Goal: Communication & Community: Answer question/provide support

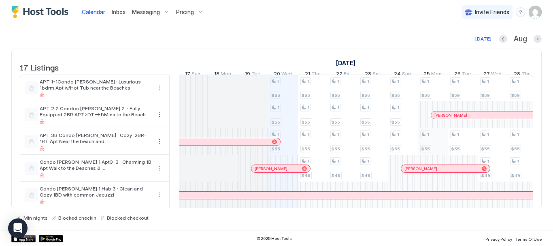
scroll to position [0, 660]
click at [357, 63] on link "[DATE]" at bounding box center [345, 63] width 23 height 12
drag, startPoint x: 537, startPoint y: 39, endPoint x: 476, endPoint y: 36, distance: 60.8
click at [537, 40] on button "Next month" at bounding box center [538, 39] width 8 height 8
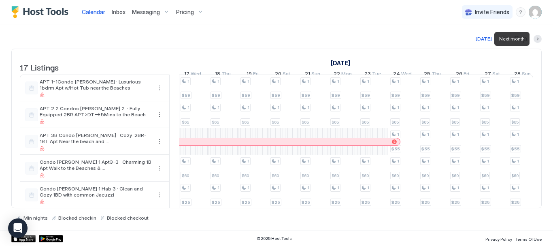
scroll to position [0, 450]
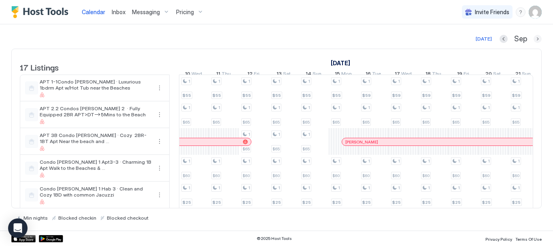
click at [538, 39] on button "Next month" at bounding box center [538, 39] width 8 height 8
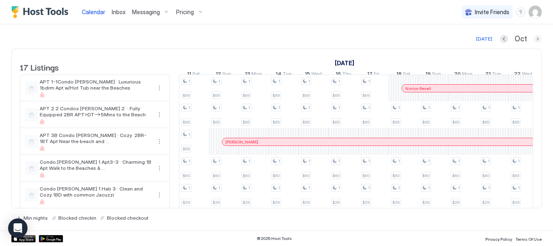
click at [537, 36] on button "Next month" at bounding box center [538, 39] width 8 height 8
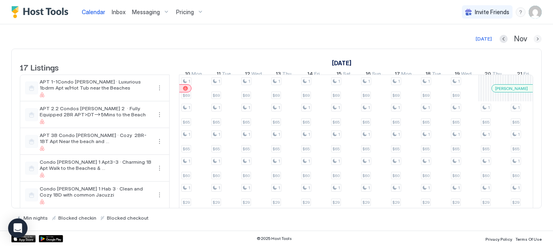
click at [538, 40] on button "Next month" at bounding box center [538, 39] width 8 height 8
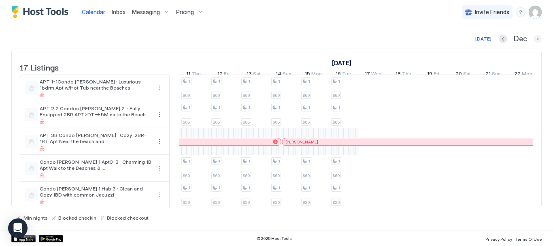
click at [504, 37] on button "Previous month" at bounding box center [503, 39] width 8 height 8
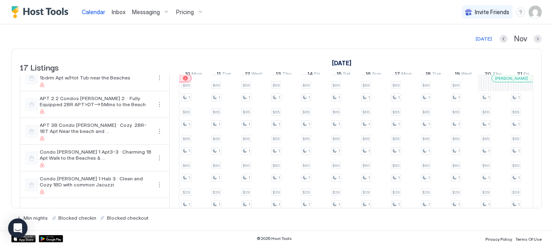
scroll to position [13, 0]
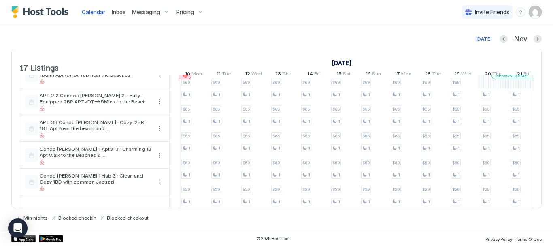
click at [406, 104] on div "[DATE] [DATE] Listings [DATE] [DATE] [DATE] 26 Sun 27 Mon 28 Tue 29 Wed 30 Thu …" at bounding box center [276, 127] width 530 height 187
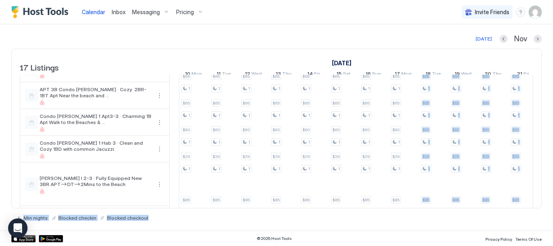
scroll to position [81, 0]
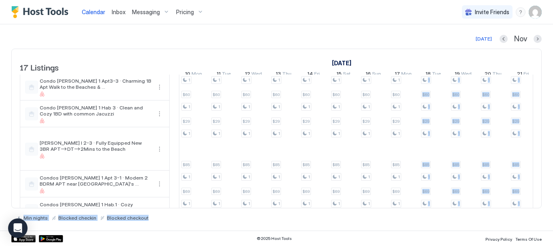
click at [434, 36] on div "[DATE] Nov" at bounding box center [276, 39] width 530 height 10
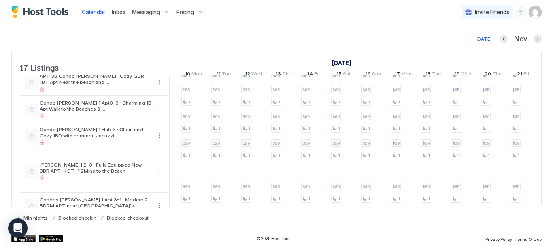
scroll to position [0, 0]
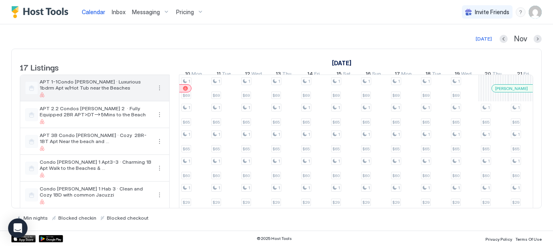
click at [160, 93] on button "More options" at bounding box center [160, 88] width 10 height 10
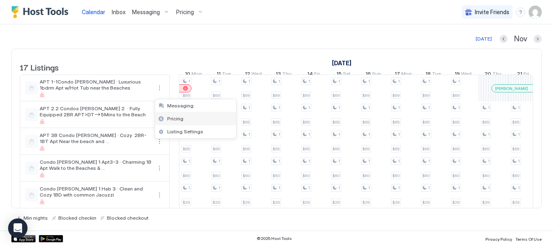
click at [178, 116] on span "Pricing" at bounding box center [175, 118] width 16 height 6
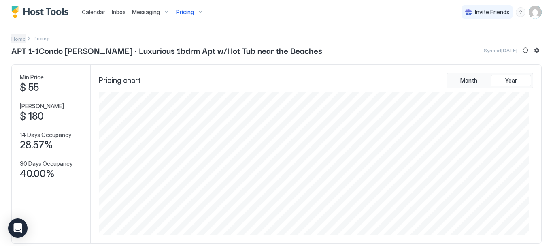
click at [19, 40] on span "Home" at bounding box center [18, 39] width 14 height 6
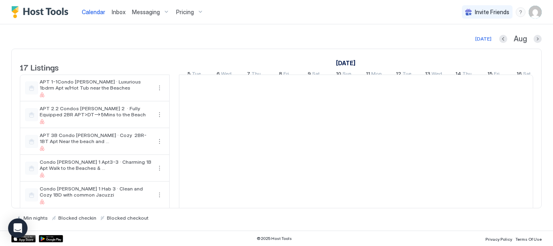
scroll to position [0, 450]
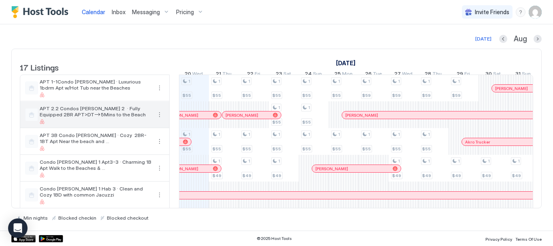
click at [161, 119] on button "More options" at bounding box center [160, 115] width 10 height 10
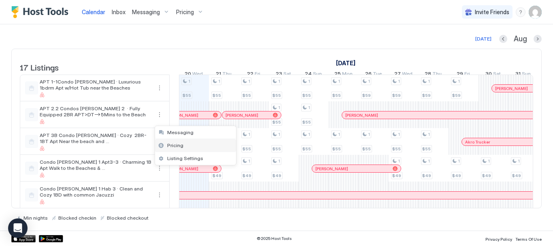
click at [168, 144] on span "Pricing" at bounding box center [175, 145] width 16 height 6
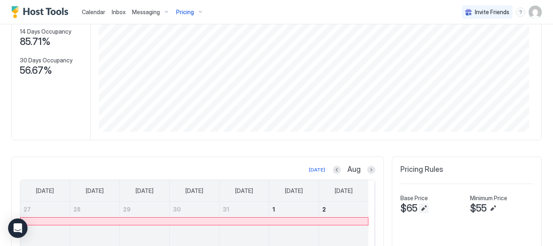
scroll to position [158, 0]
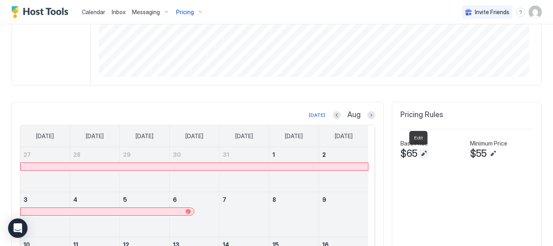
click at [419, 158] on button "Edit" at bounding box center [424, 154] width 10 height 10
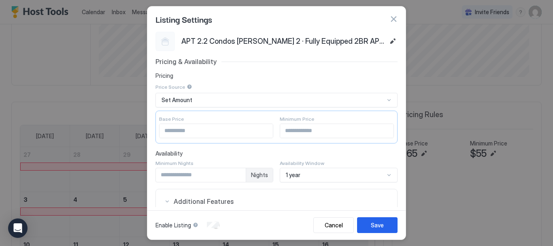
click at [185, 137] on div "**" at bounding box center [216, 130] width 114 height 15
click at [183, 133] on input "**" at bounding box center [215, 131] width 113 height 14
type input "**"
click at [367, 223] on button "Save" at bounding box center [377, 225] width 40 height 16
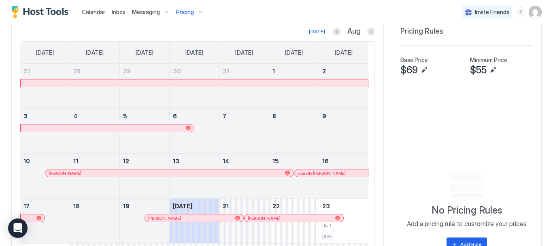
scroll to position [239, 0]
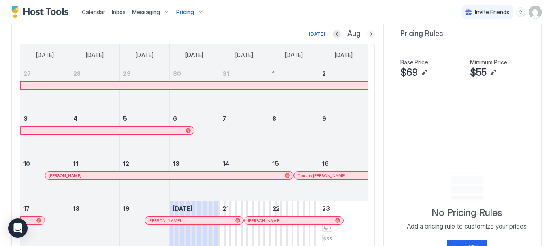
click at [367, 32] on button "Next month" at bounding box center [371, 34] width 8 height 8
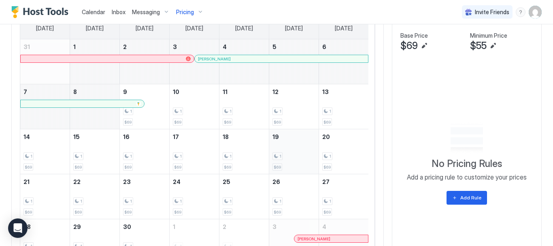
scroll to position [279, 0]
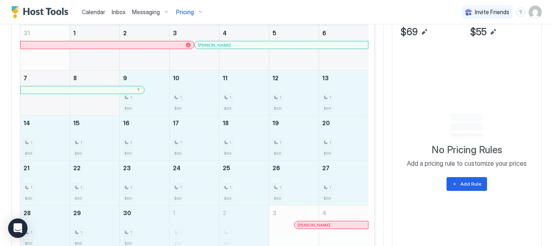
drag, startPoint x: 153, startPoint y: 104, endPoint x: 240, endPoint y: 228, distance: 151.3
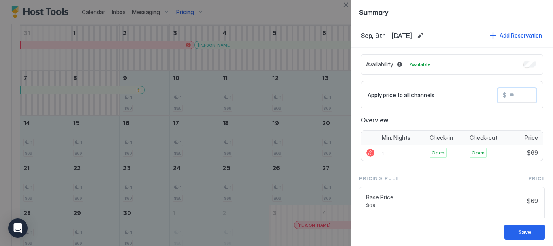
click at [521, 95] on input "Input Field" at bounding box center [538, 95] width 65 height 14
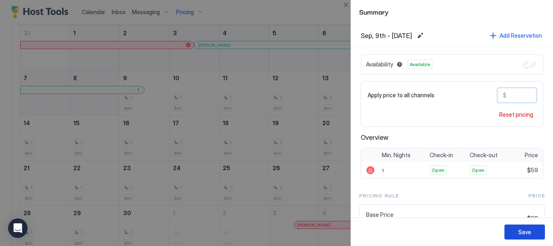
type input "**"
click at [522, 234] on div "Save" at bounding box center [524, 232] width 13 height 9
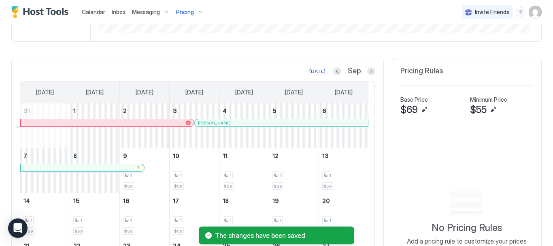
scroll to position [194, 0]
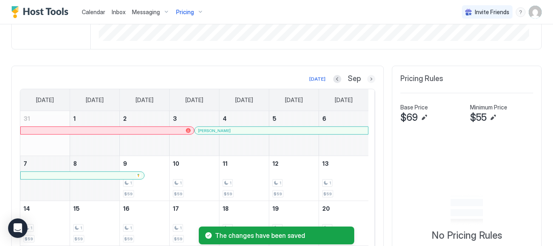
click at [368, 79] on button "Next month" at bounding box center [371, 79] width 8 height 8
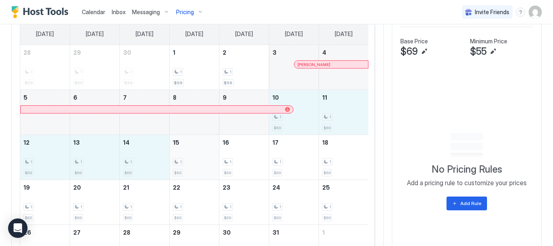
scroll to position [275, 0]
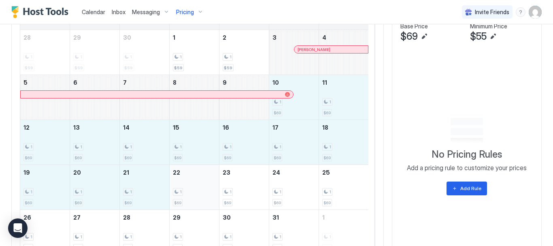
drag, startPoint x: 302, startPoint y: 70, endPoint x: 200, endPoint y: 185, distance: 153.4
click at [200, 185] on tbody "28 1 $59 29 1 $59 30 1 $59 1 1 $59 2 1 $59 3 [PERSON_NAME] 4 5 6 7 8 9 10 1 $69…" at bounding box center [194, 142] width 348 height 224
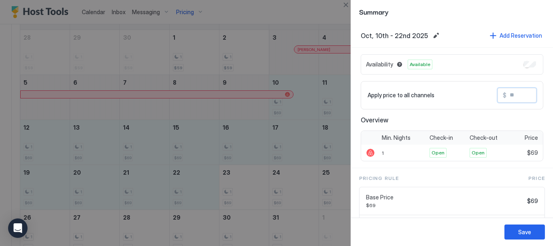
drag, startPoint x: 517, startPoint y: 93, endPoint x: 488, endPoint y: 91, distance: 28.4
click at [498, 92] on div "$" at bounding box center [517, 95] width 39 height 15
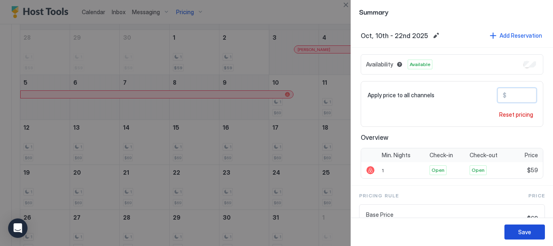
type input "**"
click at [525, 235] on div "Save" at bounding box center [524, 232] width 13 height 9
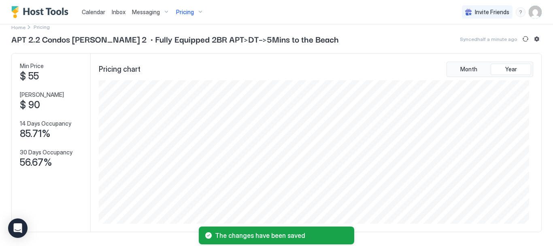
scroll to position [0, 0]
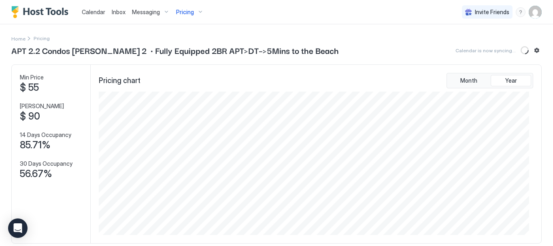
click at [23, 38] on span "Home" at bounding box center [18, 39] width 14 height 6
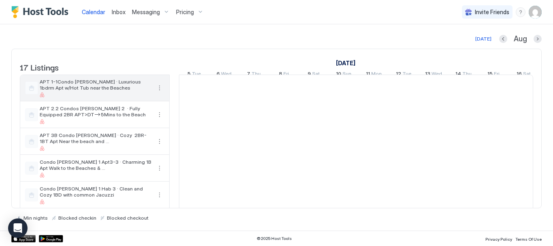
scroll to position [0, 450]
click at [159, 93] on button "More options" at bounding box center [160, 88] width 10 height 10
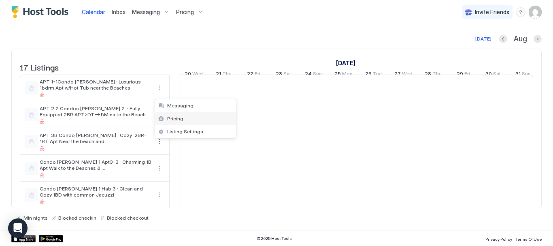
click at [173, 122] on div "Pricing" at bounding box center [195, 118] width 81 height 13
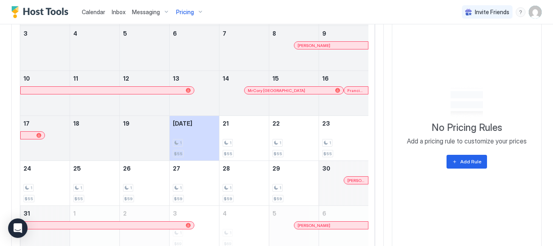
scroll to position [360, 0]
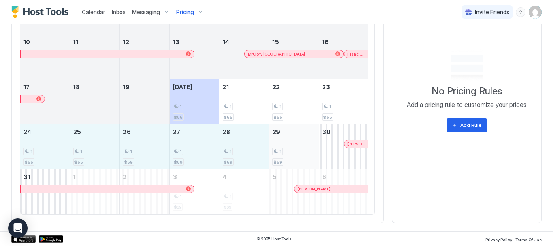
drag, startPoint x: 43, startPoint y: 158, endPoint x: 295, endPoint y: 137, distance: 252.7
click at [295, 137] on tr "24 1 $55 25 1 $55 26 1 $59 27 1 $59 28 1 $59 29 1 $59 30 [PERSON_NAME]" at bounding box center [194, 146] width 348 height 45
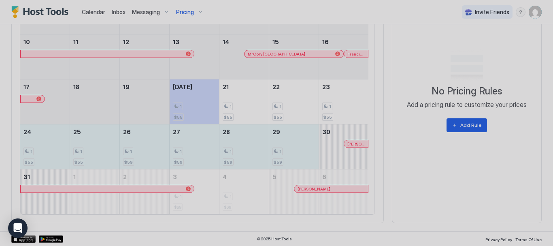
type input "**"
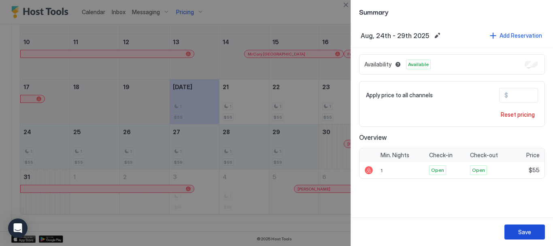
click at [512, 228] on button "Save" at bounding box center [524, 231] width 40 height 15
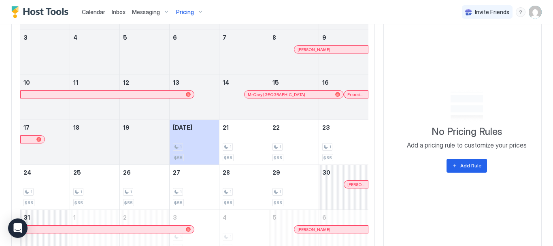
scroll to position [198, 0]
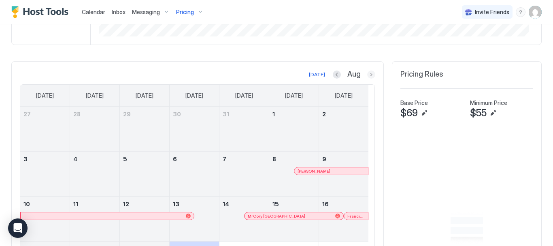
click at [367, 73] on button "Next month" at bounding box center [371, 74] width 8 height 8
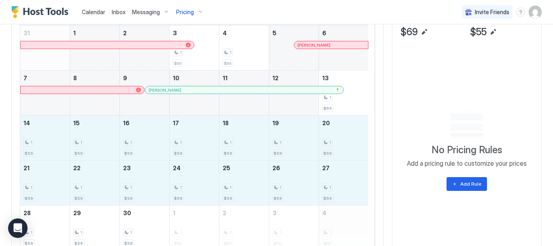
scroll to position [315, 0]
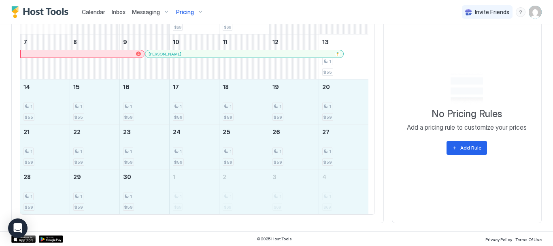
drag, startPoint x: 53, startPoint y: 149, endPoint x: 324, endPoint y: 186, distance: 273.4
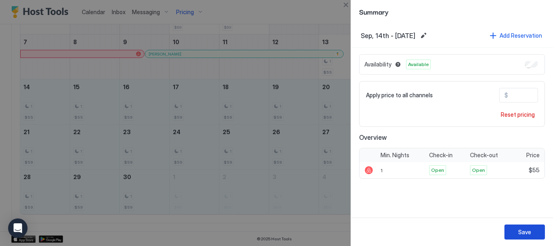
click at [519, 234] on div "Save" at bounding box center [524, 232] width 13 height 9
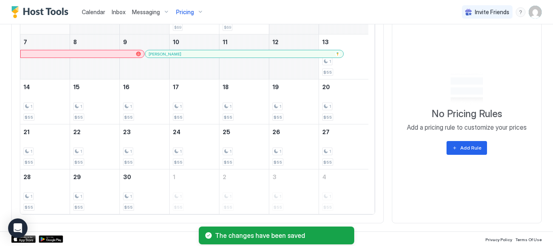
scroll to position [194, 0]
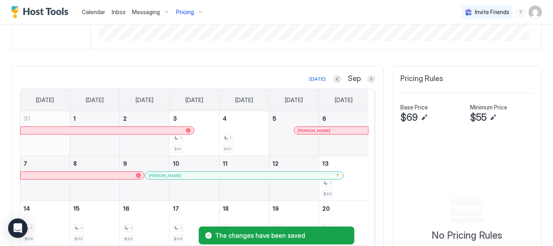
click at [369, 76] on div at bounding box center [371, 79] width 8 height 8
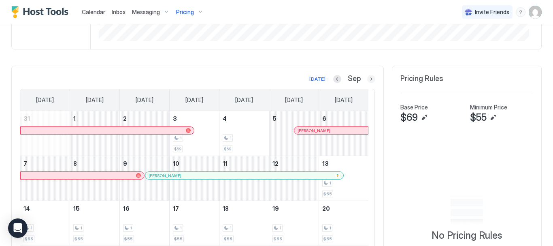
click at [367, 81] on button "Next month" at bounding box center [371, 79] width 8 height 8
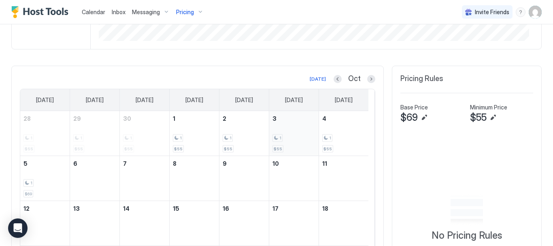
scroll to position [234, 0]
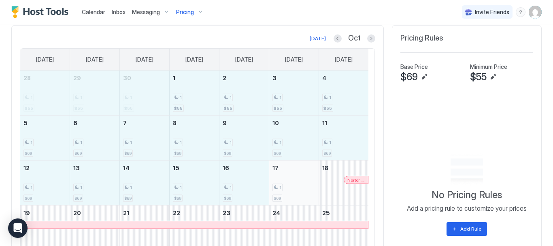
drag, startPoint x: 53, startPoint y: 94, endPoint x: 313, endPoint y: 189, distance: 276.0
click at [313, 189] on tbody "28 1 $55 29 1 $55 30 1 $55 1 1 $55 2 1 $55 3 1 $55 4 1 $55 5 1 $69 6 1 $69 7 1 …" at bounding box center [194, 182] width 348 height 224
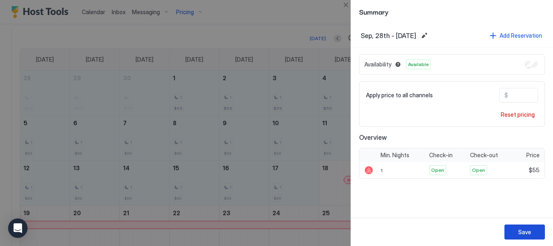
click at [529, 232] on div "Save" at bounding box center [524, 232] width 13 height 9
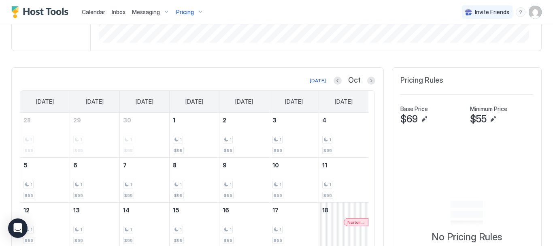
scroll to position [194, 0]
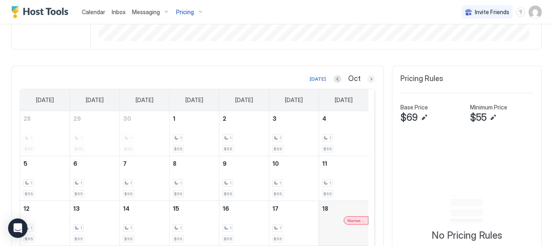
click at [369, 77] on button "Next month" at bounding box center [371, 79] width 8 height 8
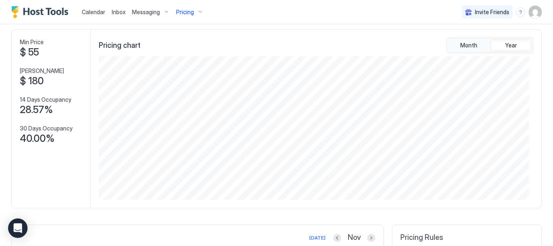
scroll to position [0, 0]
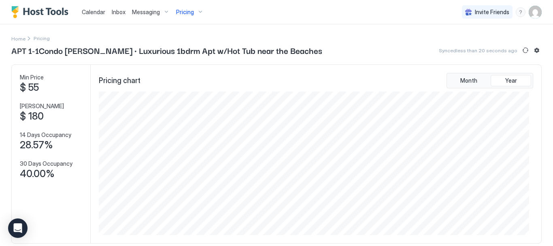
click at [17, 44] on span "APT 1-1Condo [PERSON_NAME] · Luxurious 1bdrm Apt w/Hot Tub near the Beaches" at bounding box center [166, 50] width 311 height 12
click at [17, 39] on span "Home" at bounding box center [18, 39] width 14 height 6
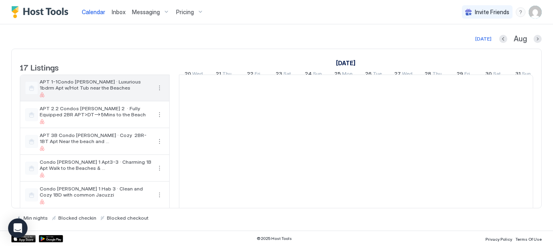
scroll to position [0, 450]
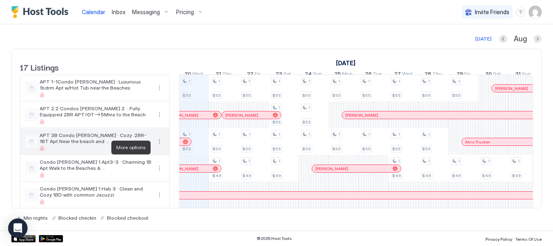
click at [161, 146] on button "More options" at bounding box center [160, 141] width 10 height 10
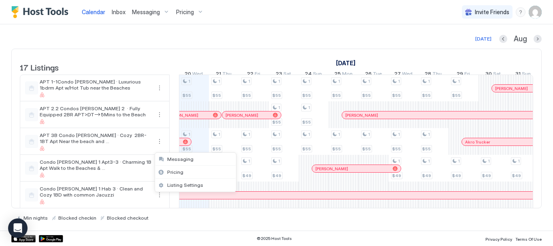
click at [226, 26] on div at bounding box center [276, 123] width 553 height 246
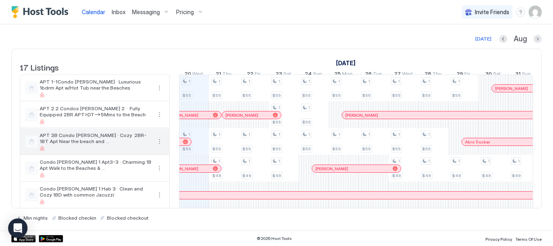
click at [161, 146] on button "More options" at bounding box center [160, 141] width 10 height 10
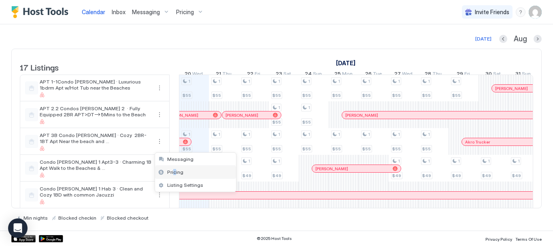
click at [174, 173] on span "Pricing" at bounding box center [175, 172] width 16 height 6
click at [176, 170] on span "Pricing" at bounding box center [175, 172] width 16 height 6
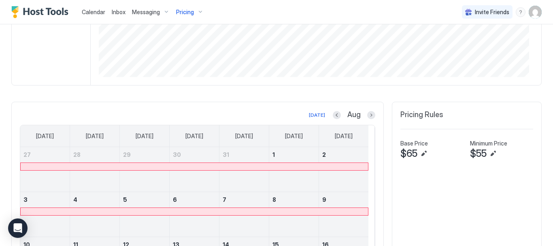
scroll to position [198, 0]
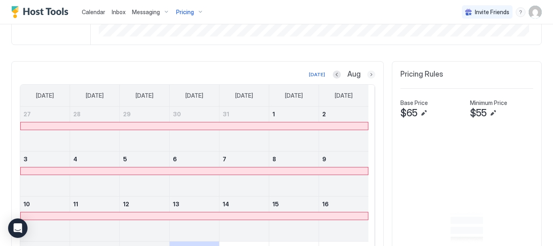
click at [368, 72] on button "Next month" at bounding box center [371, 74] width 8 height 8
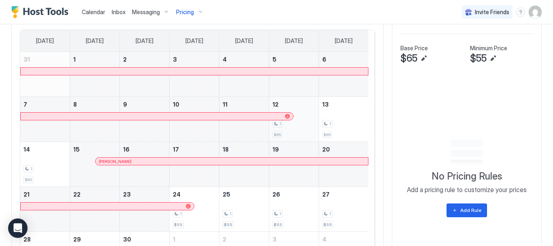
scroll to position [239, 0]
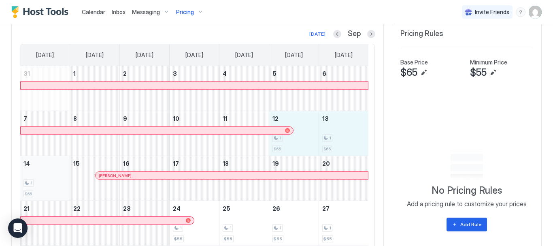
drag, startPoint x: 295, startPoint y: 137, endPoint x: 57, endPoint y: 187, distance: 242.8
click at [57, 187] on tbody "31 1 2 3 4 5 6 7 8 9 10 11 12 1 $65 13 1 $65 14 1 $65 15 [PERSON_NAME] 16 17 18…" at bounding box center [194, 178] width 348 height 224
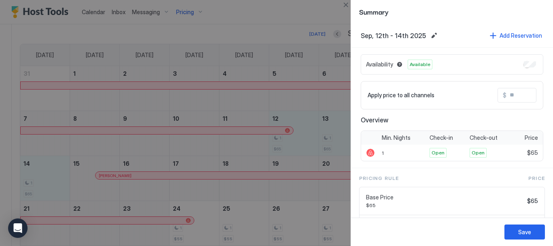
click at [514, 95] on input "Input Field" at bounding box center [538, 95] width 65 height 14
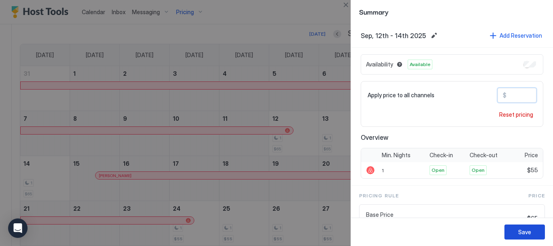
type input "**"
click at [533, 233] on button "Save" at bounding box center [524, 231] width 40 height 15
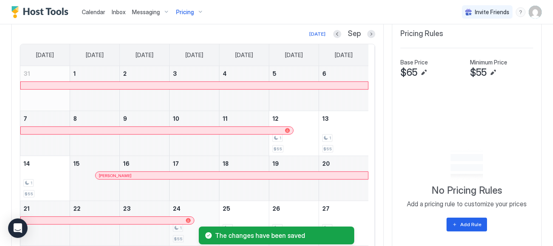
scroll to position [315, 0]
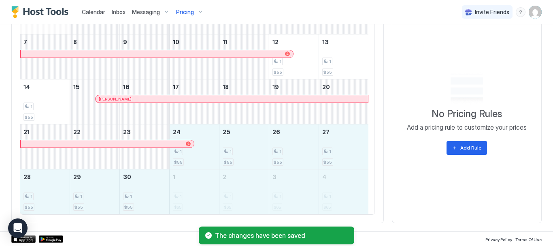
drag, startPoint x: 199, startPoint y: 157, endPoint x: 351, endPoint y: 193, distance: 155.8
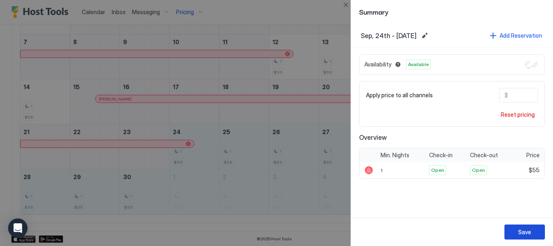
click at [527, 229] on div "Save" at bounding box center [524, 232] width 13 height 9
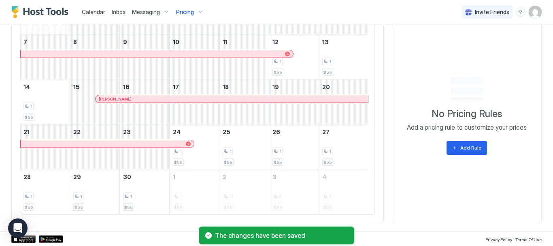
click at [372, 219] on div "[DATE] Sep [DATE] [DATE] [DATE] [DATE] [DATE] [DATE] [DATE] 31 1 2 3 4 5 6 7 8 …" at bounding box center [197, 83] width 372 height 279
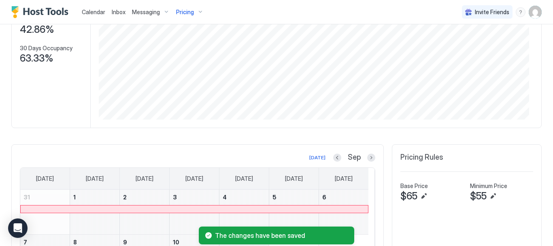
scroll to position [194, 0]
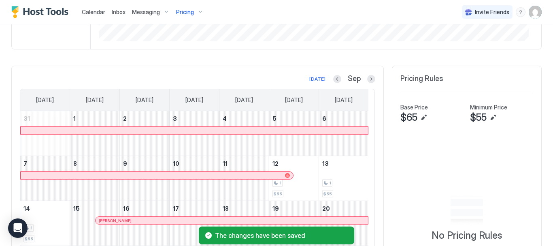
click at [369, 79] on button "Next month" at bounding box center [371, 79] width 8 height 8
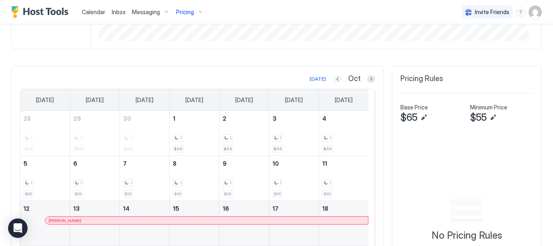
drag, startPoint x: 334, startPoint y: 80, endPoint x: 347, endPoint y: 78, distance: 13.1
click at [334, 79] on button "Previous month" at bounding box center [338, 79] width 8 height 8
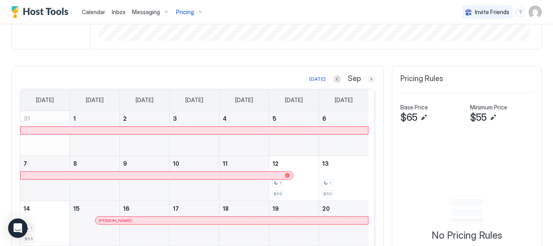
click at [367, 78] on button "Next month" at bounding box center [371, 79] width 8 height 8
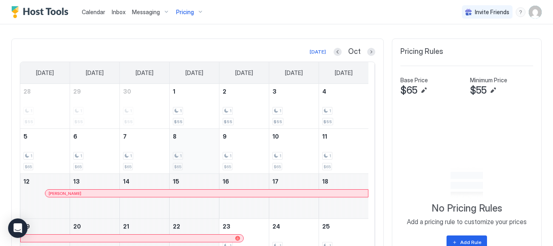
scroll to position [234, 0]
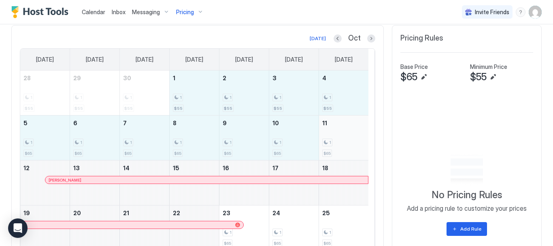
drag, startPoint x: 198, startPoint y: 90, endPoint x: 338, endPoint y: 139, distance: 148.6
click at [338, 139] on tbody "28 1 $55 29 1 $55 30 1 $55 1 1 $55 2 1 $55 3 1 $55 4 1 $55 5 1 $65 6 1 $65 7 1 …" at bounding box center [194, 182] width 348 height 224
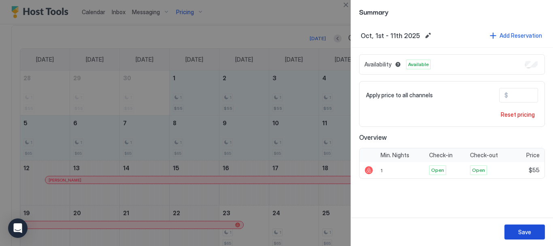
click at [526, 229] on div "Save" at bounding box center [524, 232] width 13 height 9
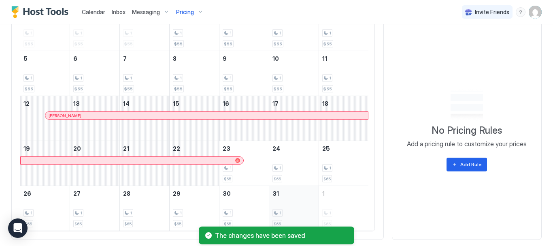
scroll to position [153, 0]
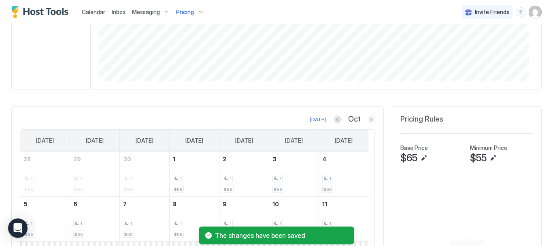
click at [367, 119] on button "Next month" at bounding box center [371, 119] width 8 height 8
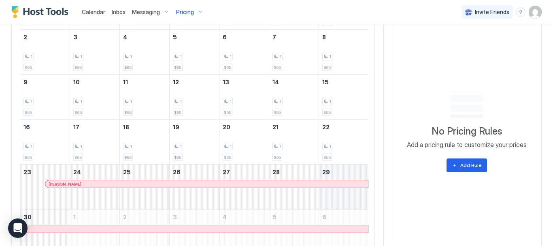
scroll to position [158, 0]
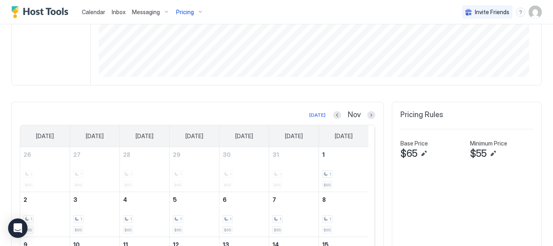
click at [367, 115] on button "Next month" at bounding box center [371, 115] width 8 height 8
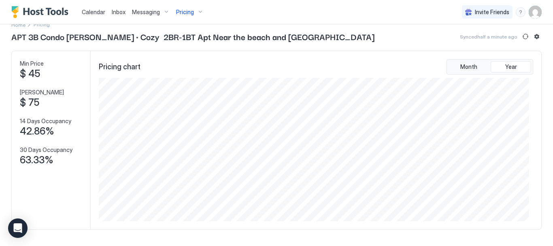
scroll to position [0, 0]
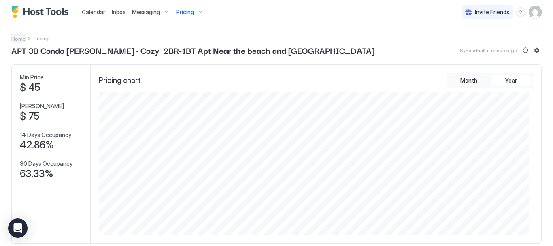
click at [23, 36] on span "Home" at bounding box center [18, 39] width 14 height 6
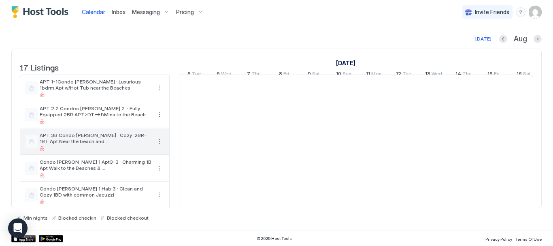
scroll to position [0, 450]
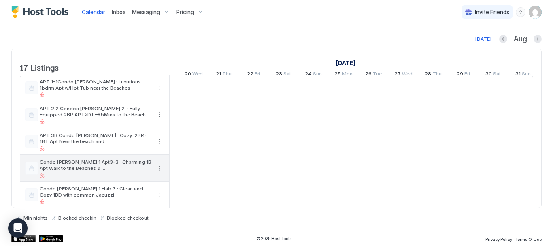
click at [161, 170] on button "More options" at bounding box center [160, 168] width 10 height 10
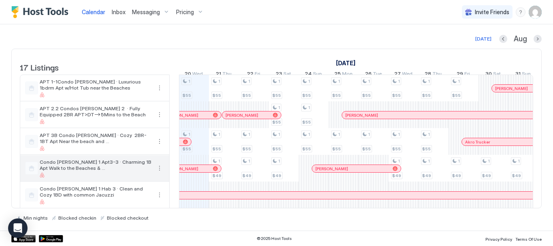
click at [160, 173] on button "More options" at bounding box center [160, 168] width 10 height 10
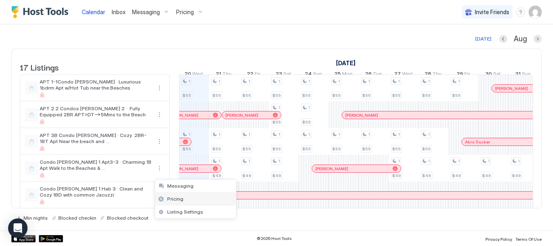
click at [181, 198] on span "Pricing" at bounding box center [175, 199] width 16 height 6
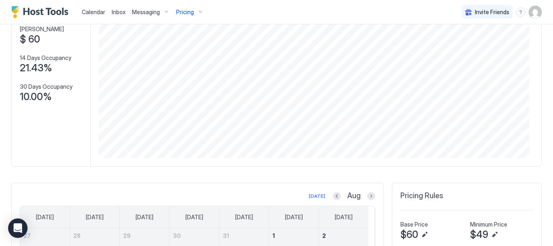
scroll to position [158, 0]
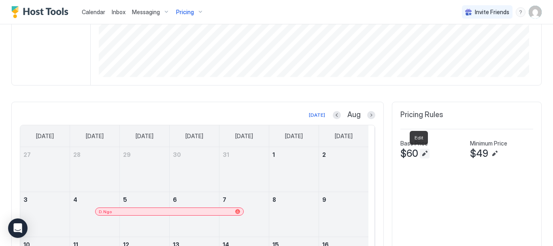
click at [420, 153] on button "Edit" at bounding box center [425, 154] width 10 height 10
type input "**"
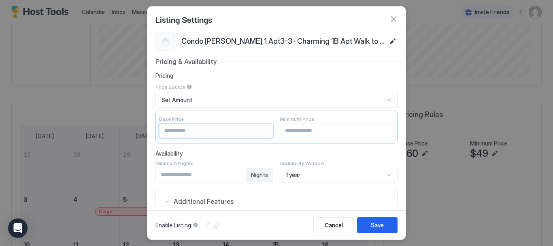
drag, startPoint x: 174, startPoint y: 132, endPoint x: 153, endPoint y: 129, distance: 20.9
click at [154, 130] on div "Condo [PERSON_NAME] 1 Apt3-3 · Charming 1B Apt Walk to the Beaches & Main Stree…" at bounding box center [276, 119] width 258 height 175
type input "**"
click at [385, 224] on button "Save" at bounding box center [377, 225] width 40 height 16
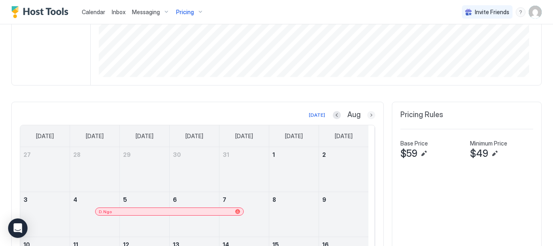
click at [367, 115] on button "Next month" at bounding box center [371, 115] width 8 height 8
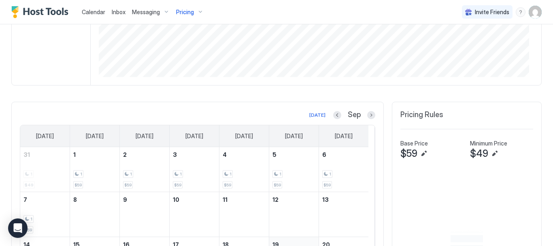
scroll to position [279, 0]
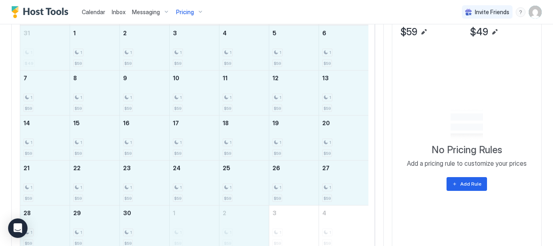
drag, startPoint x: 45, startPoint y: 47, endPoint x: 223, endPoint y: 221, distance: 248.5
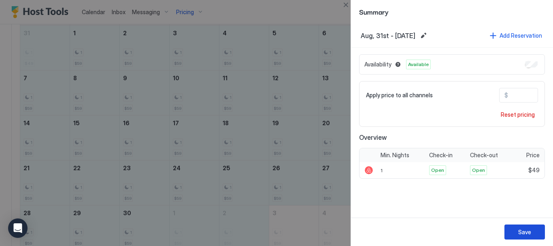
click at [529, 226] on button "Save" at bounding box center [524, 231] width 40 height 15
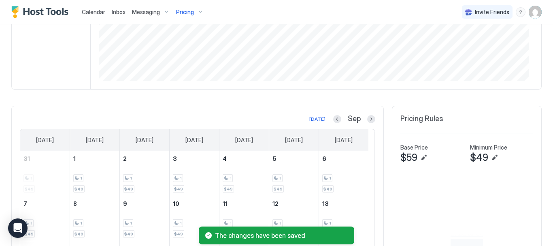
scroll to position [153, 0]
click at [366, 123] on div "Sep" at bounding box center [354, 119] width 42 height 9
click at [367, 120] on button "Next month" at bounding box center [371, 119] width 8 height 8
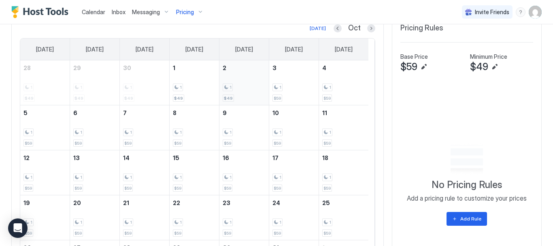
scroll to position [275, 0]
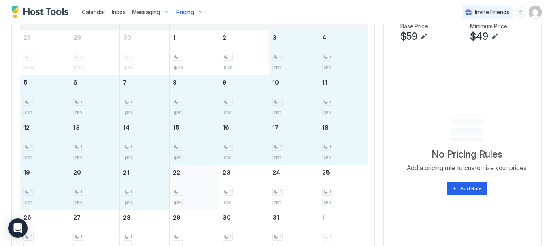
drag, startPoint x: 312, startPoint y: 60, endPoint x: 185, endPoint y: 189, distance: 180.9
click at [185, 189] on tbody "28 1 $49 29 1 $49 30 1 $49 1 1 $49 2 1 $49 3 1 $59 4 1 $59 5 1 $59 6 1 $59 7 1 …" at bounding box center [194, 142] width 348 height 224
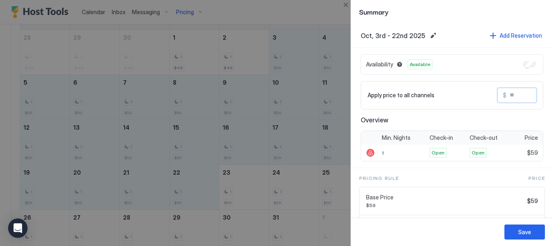
click at [512, 97] on input "Input Field" at bounding box center [538, 95] width 65 height 14
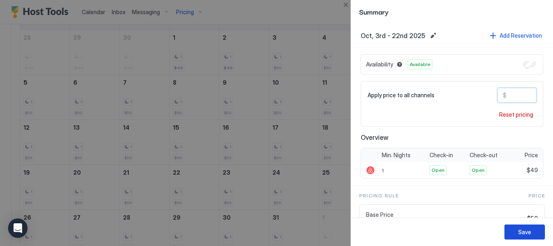
type input "**"
click at [529, 230] on div "Save" at bounding box center [524, 232] width 13 height 9
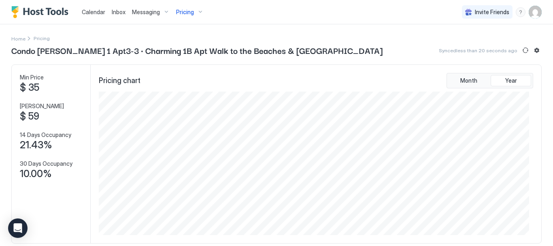
scroll to position [202, 0]
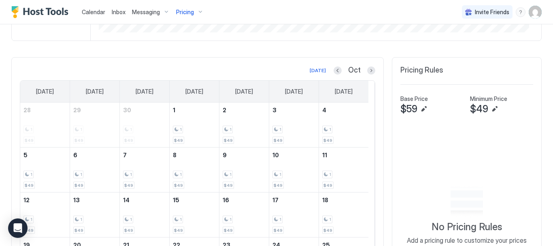
click at [335, 71] on button "Previous month" at bounding box center [338, 70] width 8 height 8
click at [335, 71] on button "Previous month" at bounding box center [337, 70] width 8 height 8
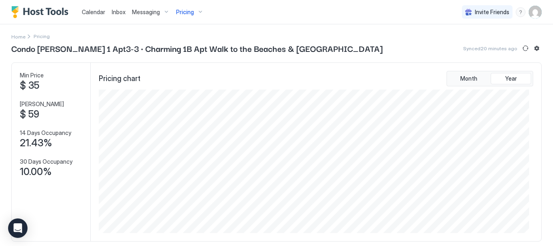
scroll to position [0, 0]
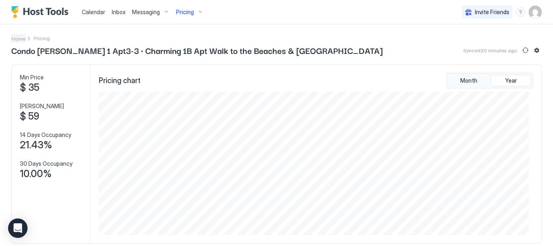
click at [20, 39] on span "Home" at bounding box center [18, 39] width 14 height 6
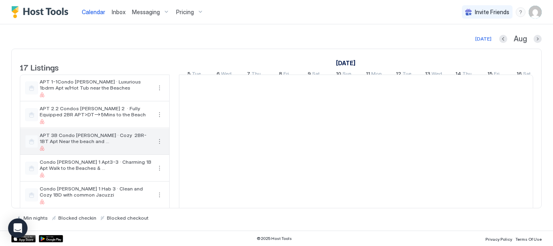
scroll to position [0, 450]
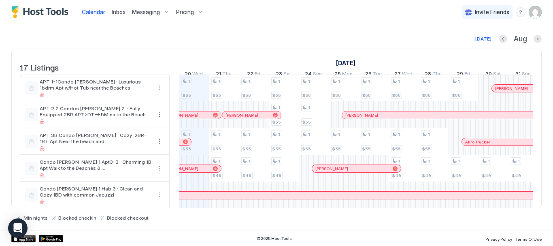
click at [128, 239] on span "Condos [PERSON_NAME] 1 Apt 3-1 · Modern 2 BDRM APT near [GEOGRAPHIC_DATA]'s bea…" at bounding box center [96, 245] width 112 height 12
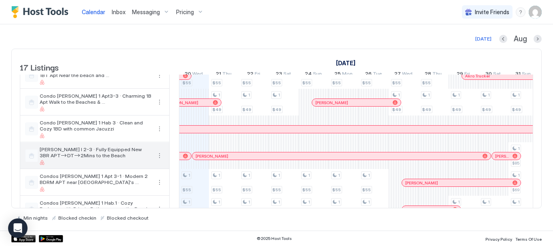
scroll to position [0, 0]
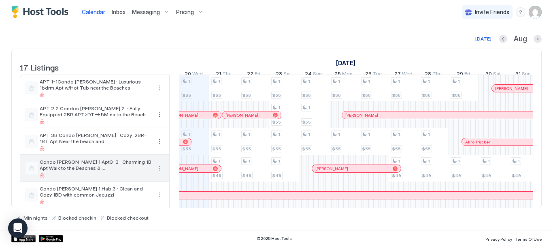
click at [93, 168] on span "Condo [PERSON_NAME] 1 Apt3-3 · Charming 1B Apt Walk to the Beaches & [GEOGRAPHI…" at bounding box center [96, 165] width 112 height 12
click at [157, 171] on button "More options" at bounding box center [160, 168] width 10 height 10
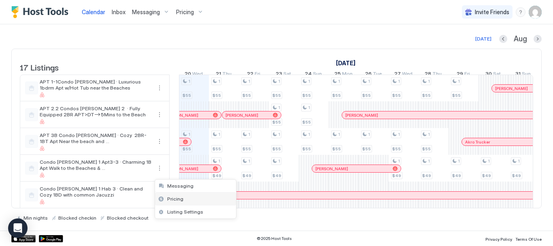
click at [179, 199] on span "Pricing" at bounding box center [175, 199] width 16 height 6
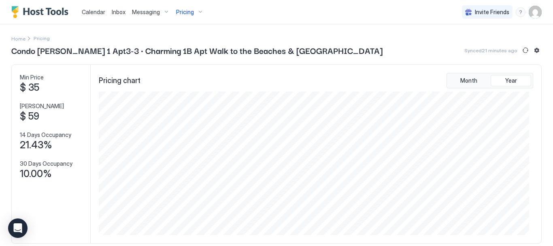
click at [25, 36] on div "Home" at bounding box center [21, 38] width 21 height 9
click at [21, 36] on span "Home" at bounding box center [18, 39] width 14 height 6
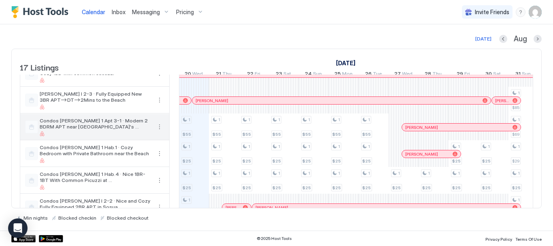
scroll to position [81, 0]
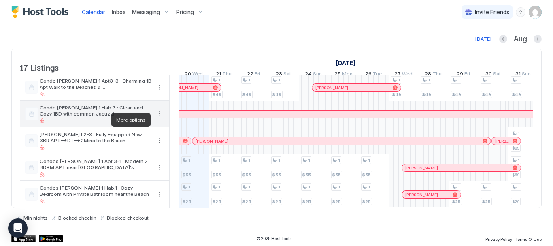
click at [161, 119] on button "More options" at bounding box center [160, 114] width 10 height 10
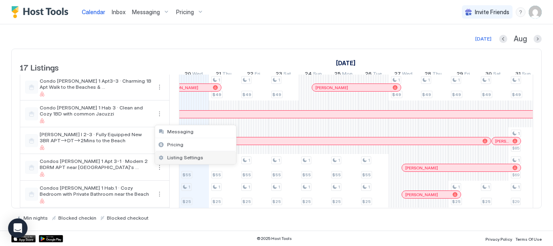
click at [186, 159] on span "Listing Settings" at bounding box center [185, 157] width 36 height 6
type input "**"
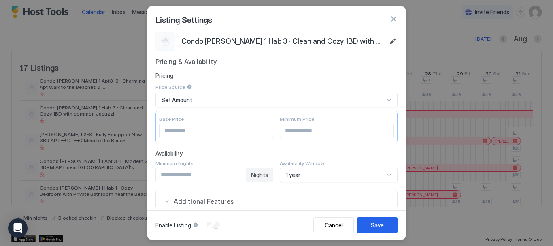
click at [393, 18] on button "button" at bounding box center [393, 19] width 8 height 8
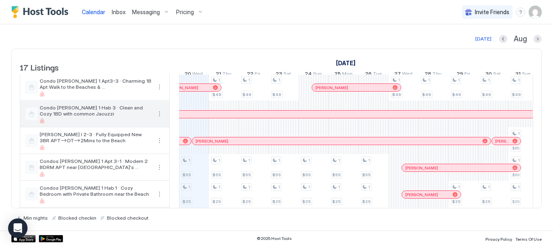
click at [100, 115] on span "Condo [PERSON_NAME] 1 Hab 3 · Clean and Cozy 1BD with common Jacuzzi" at bounding box center [96, 110] width 112 height 12
click at [158, 119] on button "More options" at bounding box center [160, 114] width 10 height 10
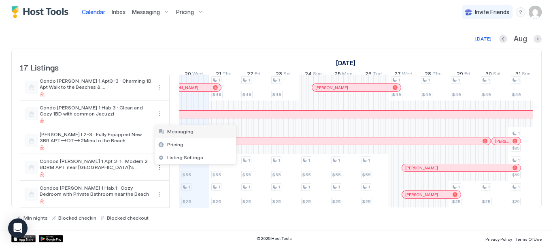
click at [172, 130] on span "Messaging" at bounding box center [180, 131] width 26 height 6
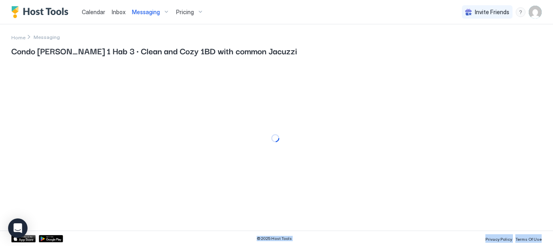
drag, startPoint x: 165, startPoint y: 110, endPoint x: 159, endPoint y: 93, distance: 18.4
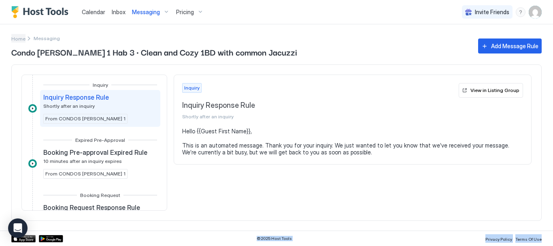
click at [21, 38] on span "Home" at bounding box center [18, 39] width 14 height 6
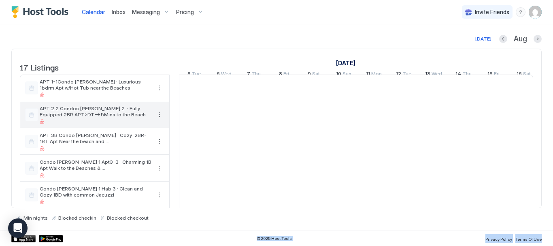
scroll to position [0, 450]
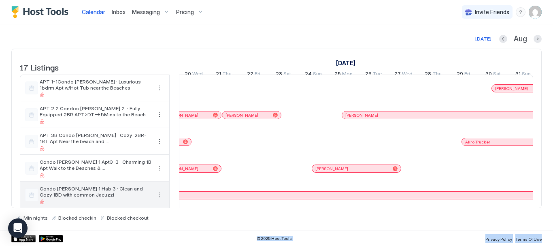
click at [157, 197] on button "More options" at bounding box center [160, 195] width 10 height 10
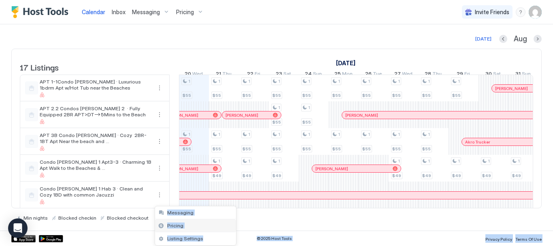
click at [172, 223] on span "Pricing" at bounding box center [175, 225] width 16 height 6
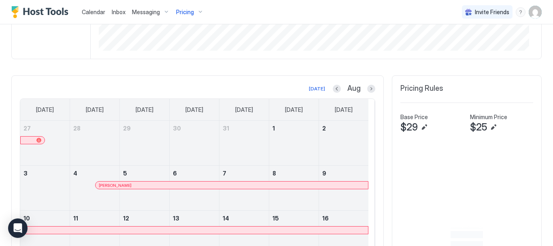
scroll to position [198, 0]
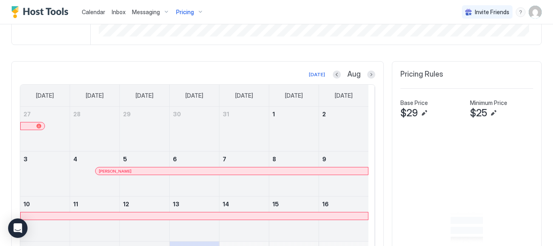
click at [370, 75] on div "[DATE] Aug [DATE] [DATE] [DATE] [DATE] [DATE] [DATE] [DATE] 27 28 29 30 31 1 2 …" at bounding box center [197, 223] width 372 height 324
click at [368, 74] on button "Next month" at bounding box center [371, 74] width 8 height 8
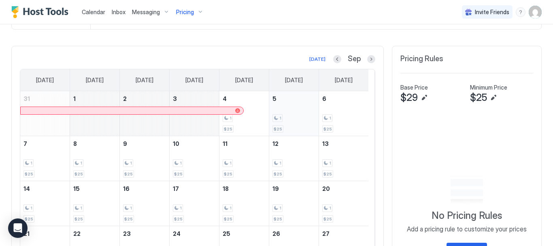
scroll to position [234, 0]
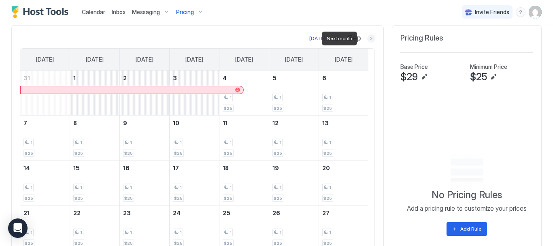
click at [367, 37] on button "Next month" at bounding box center [371, 38] width 8 height 8
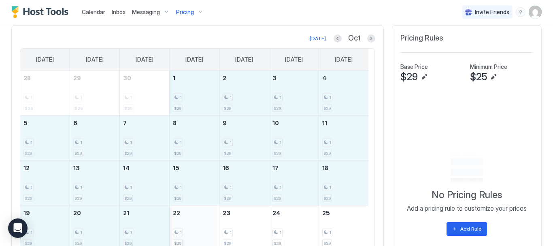
drag, startPoint x: 198, startPoint y: 94, endPoint x: 192, endPoint y: 226, distance: 132.9
click at [192, 226] on tbody "28 1 $25 29 1 $25 30 1 $25 1 1 $29 2 1 $29 3 1 $29 4 1 $29 5 1 $29 6 1 $29 7 1 …" at bounding box center [194, 182] width 348 height 224
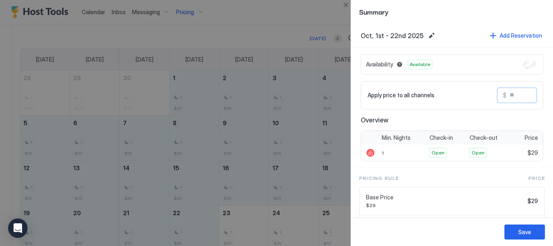
click at [522, 94] on input "Input Field" at bounding box center [538, 95] width 65 height 14
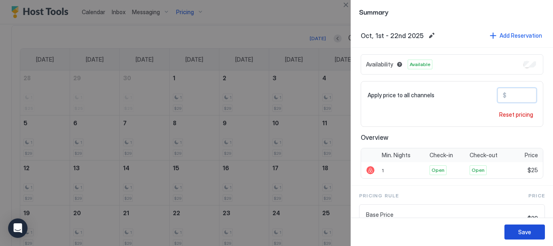
type input "**"
click at [520, 227] on button "Save" at bounding box center [524, 231] width 40 height 15
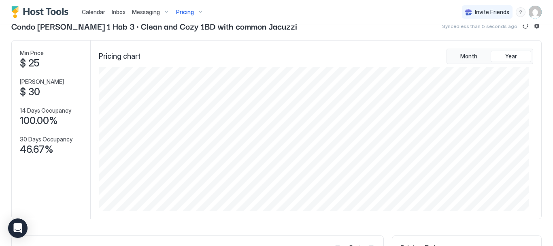
scroll to position [0, 0]
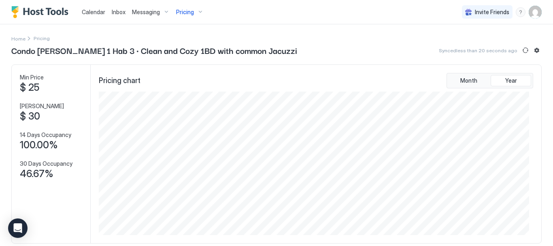
click at [199, 11] on div "Pricing" at bounding box center [190, 12] width 34 height 14
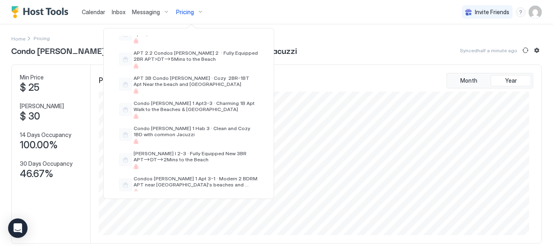
scroll to position [57, 0]
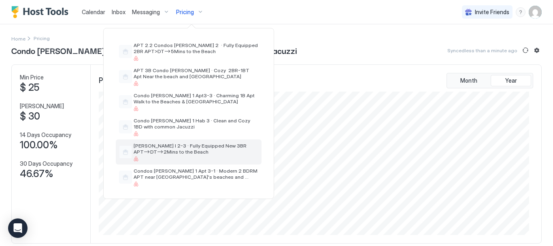
click at [183, 149] on span "[PERSON_NAME] I 2-3 · Fully Equipped New 3BR APT–>DT–>2Mins to the Beach" at bounding box center [196, 148] width 125 height 12
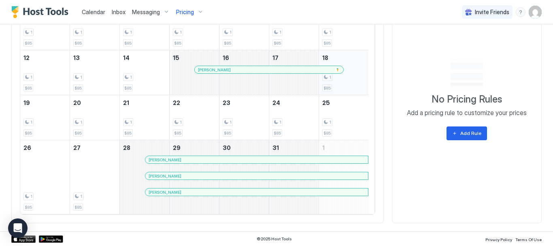
scroll to position [142, 0]
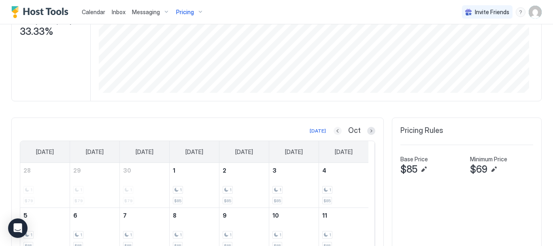
click at [334, 133] on button "Previous month" at bounding box center [338, 131] width 8 height 8
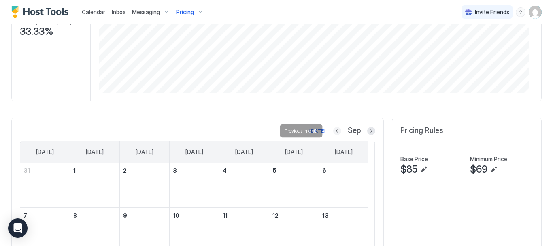
click at [333, 133] on button "Previous month" at bounding box center [337, 131] width 8 height 8
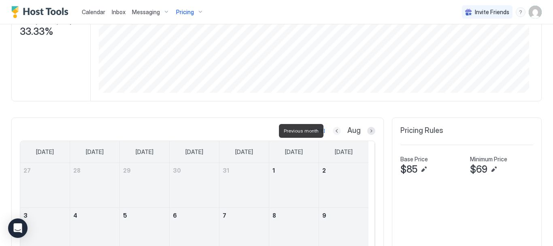
click at [333, 133] on button "Previous month" at bounding box center [337, 131] width 8 height 8
click at [332, 133] on button "Previous month" at bounding box center [328, 131] width 8 height 8
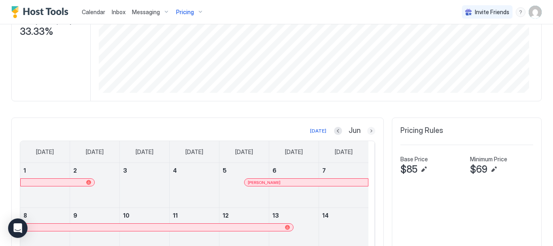
click at [367, 130] on button "Next month" at bounding box center [371, 131] width 8 height 8
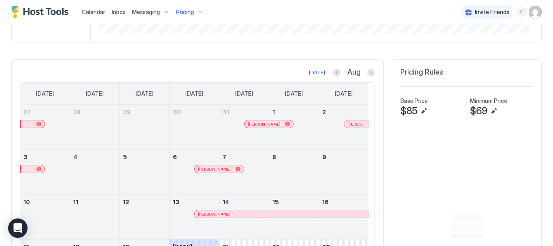
scroll to position [198, 0]
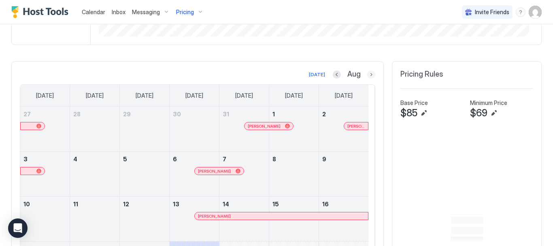
click at [367, 73] on button "Next month" at bounding box center [371, 74] width 8 height 8
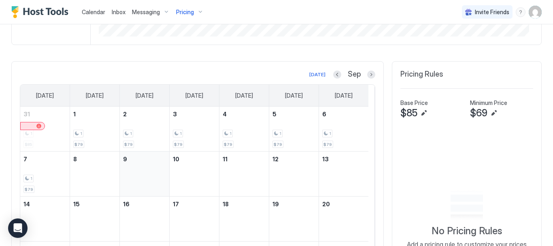
scroll to position [239, 0]
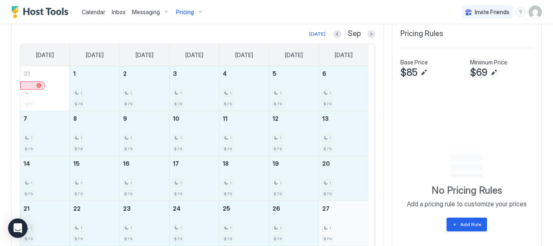
drag, startPoint x: 104, startPoint y: 95, endPoint x: 340, endPoint y: 226, distance: 270.9
click at [341, 226] on tbody "31 1 $85 1 1 $79 2 1 $79 3 1 $79 4 1 $79 5 1 $79 6 1 $79 7 1 $79 8 1 $79 9 1 $7…" at bounding box center [194, 178] width 348 height 224
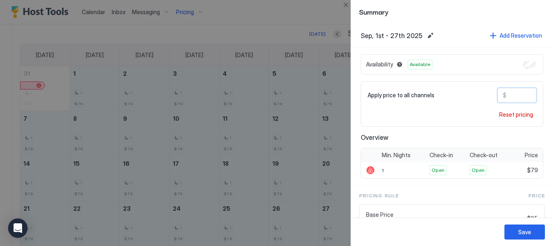
drag, startPoint x: 514, startPoint y: 94, endPoint x: 493, endPoint y: 93, distance: 20.3
click at [498, 92] on div "$ **" at bounding box center [517, 95] width 39 height 15
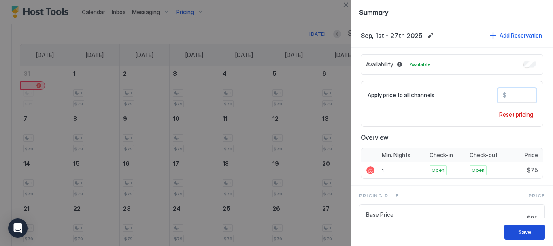
type input "**"
click at [519, 231] on div "Save" at bounding box center [524, 232] width 13 height 9
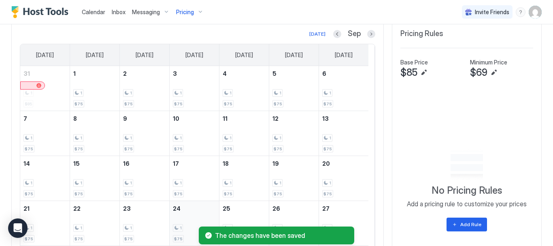
scroll to position [315, 0]
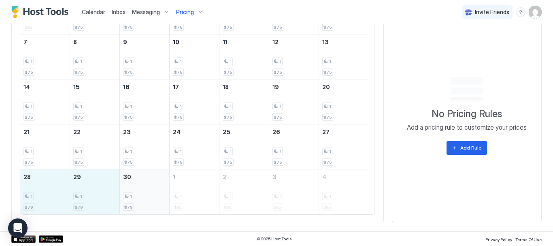
drag, startPoint x: 46, startPoint y: 190, endPoint x: 144, endPoint y: 191, distance: 98.0
click at [144, 191] on tr "28 1 $79 29 1 $79 30 1 $79 1 1 $85 2 1 $85 3 1 $85 4 1 $85" at bounding box center [194, 191] width 348 height 45
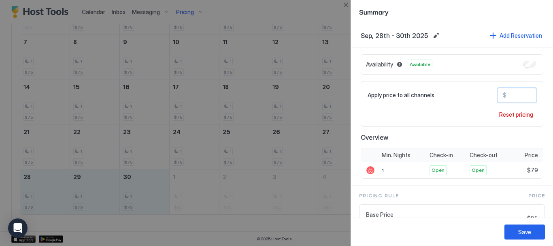
drag, startPoint x: 525, startPoint y: 91, endPoint x: 493, endPoint y: 89, distance: 32.0
click at [498, 89] on div "$ **" at bounding box center [517, 95] width 39 height 15
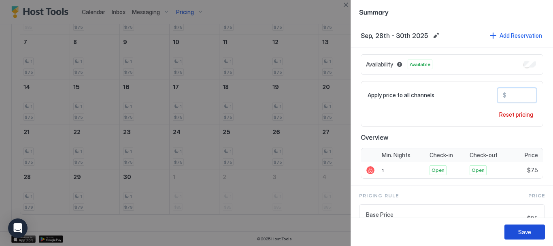
type input "**"
click at [518, 230] on button "Save" at bounding box center [524, 231] width 40 height 15
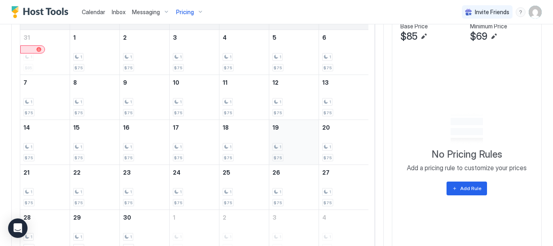
scroll to position [153, 0]
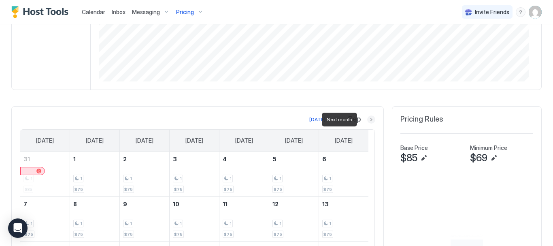
click at [367, 119] on button "Next month" at bounding box center [371, 119] width 8 height 8
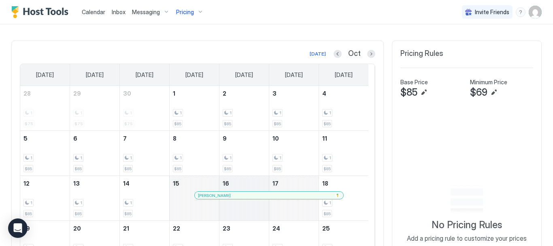
scroll to position [234, 0]
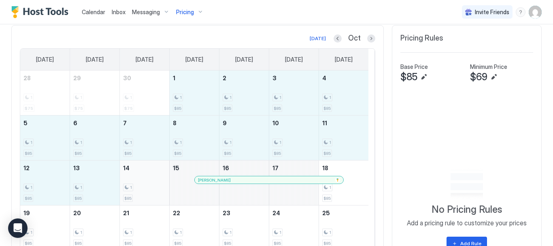
drag, startPoint x: 183, startPoint y: 86, endPoint x: 152, endPoint y: 194, distance: 112.6
click at [152, 194] on tbody "28 1 $75 29 1 $75 30 1 $75 1 1 $85 2 1 $85 3 1 $85 4 1 $85 5 1 $85 6 1 $85 7 1 …" at bounding box center [194, 196] width 348 height 253
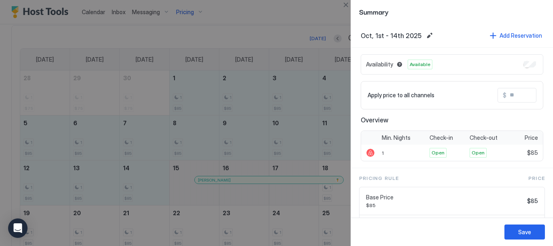
click at [514, 91] on input "Input Field" at bounding box center [538, 95] width 65 height 14
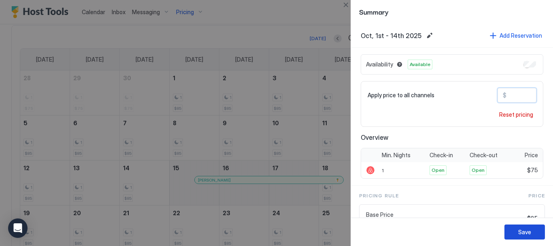
type input "**"
click at [537, 236] on button "Save" at bounding box center [524, 231] width 40 height 15
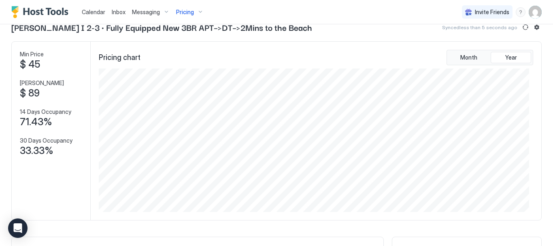
scroll to position [21, 0]
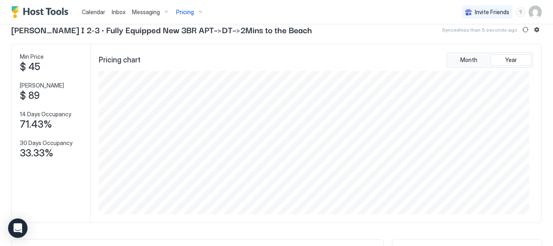
click at [199, 13] on div "Pricing" at bounding box center [190, 12] width 34 height 14
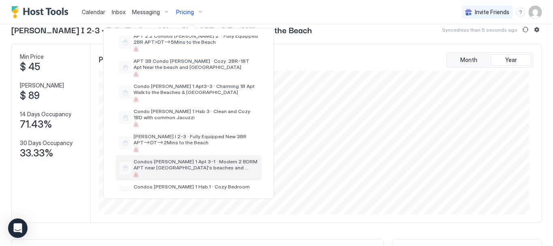
scroll to position [81, 0]
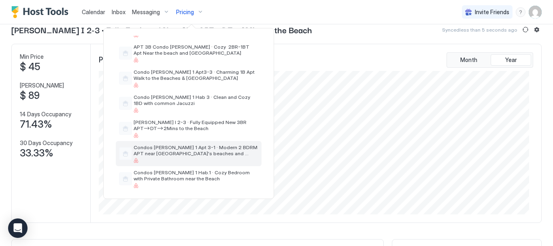
click at [192, 149] on span "Condos [PERSON_NAME] 1 Apt 3-1 · Modern 2 BDRM APT near [GEOGRAPHIC_DATA]'s bea…" at bounding box center [196, 150] width 125 height 12
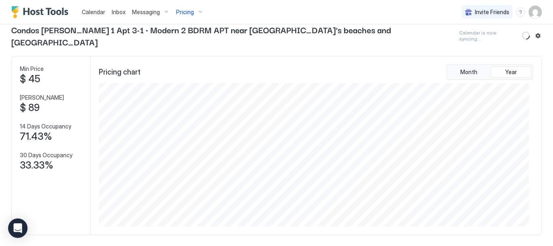
scroll to position [223, 0]
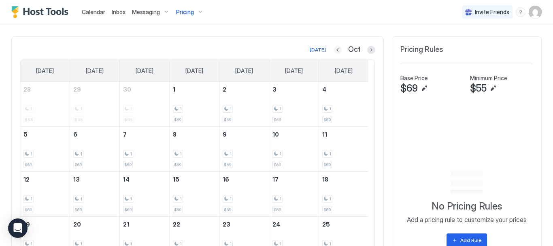
click at [334, 48] on button "Previous month" at bounding box center [338, 50] width 8 height 8
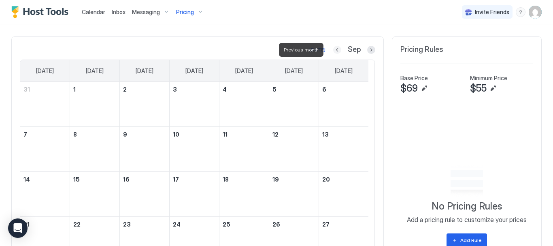
click at [333, 48] on button "Previous month" at bounding box center [337, 50] width 8 height 8
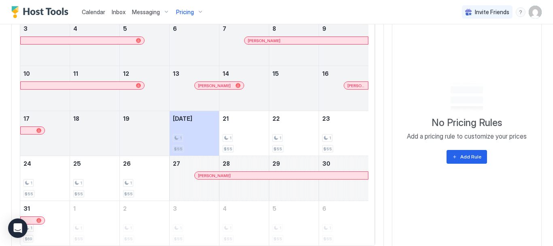
scroll to position [239, 0]
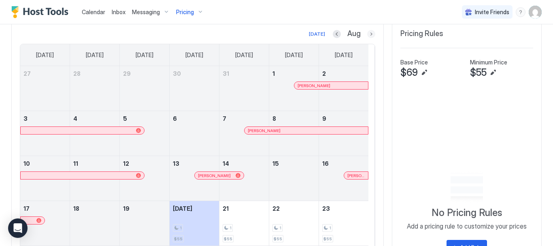
click at [367, 32] on button "Next month" at bounding box center [371, 34] width 8 height 8
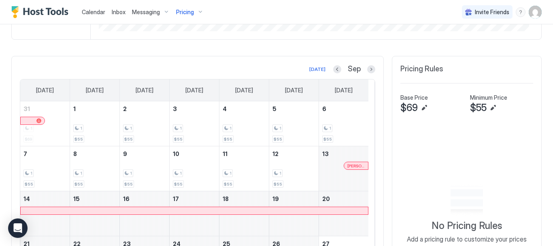
scroll to position [194, 0]
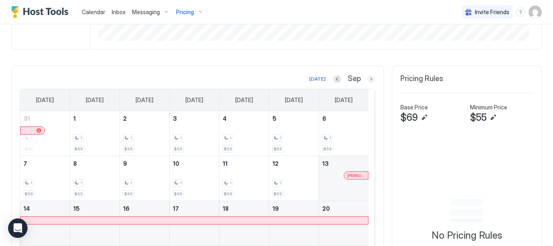
click at [367, 77] on button "Next month" at bounding box center [371, 79] width 8 height 8
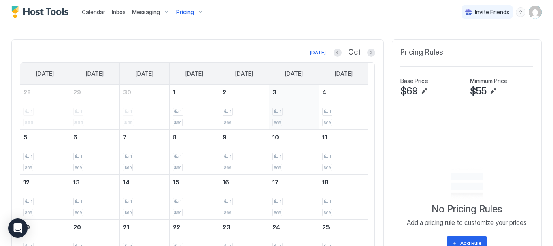
scroll to position [234, 0]
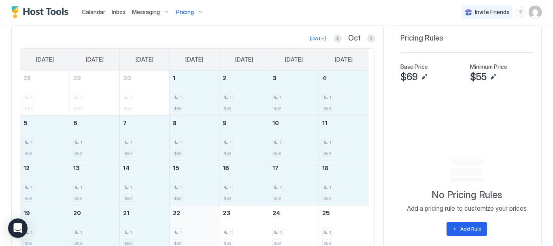
drag, startPoint x: 200, startPoint y: 91, endPoint x: 209, endPoint y: 226, distance: 135.1
click at [209, 226] on tbody "28 1 $55 29 1 $55 30 1 $55 1 1 $69 2 1 $69 3 1 $69 4 1 $69 5 1 $69 6 1 $69 7 1 …" at bounding box center [194, 182] width 348 height 224
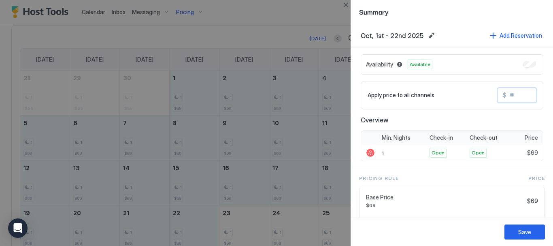
click at [513, 98] on input "Input Field" at bounding box center [538, 95] width 65 height 14
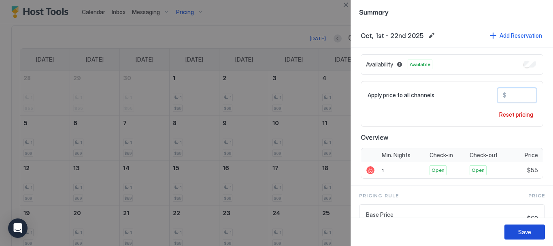
type input "**"
click at [535, 231] on button "Save" at bounding box center [524, 231] width 40 height 15
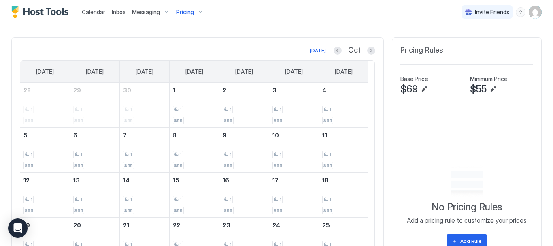
scroll to position [0, 0]
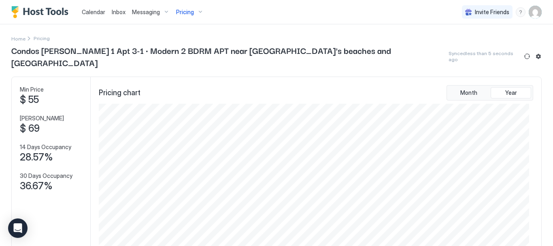
click at [199, 13] on div "Pricing" at bounding box center [190, 12] width 34 height 14
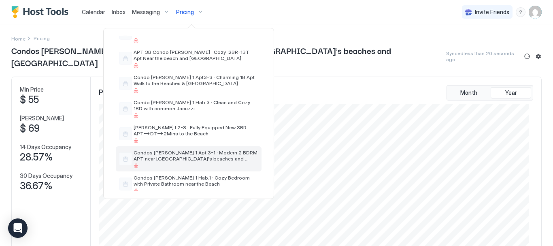
scroll to position [81, 0]
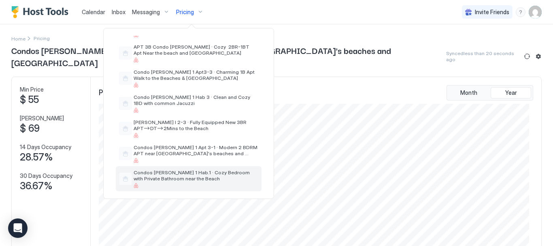
click at [187, 170] on span "Condos [PERSON_NAME] 1 Hab.1 · Cozy Bedroom with Private Bathroom near the Beach" at bounding box center [196, 175] width 125 height 12
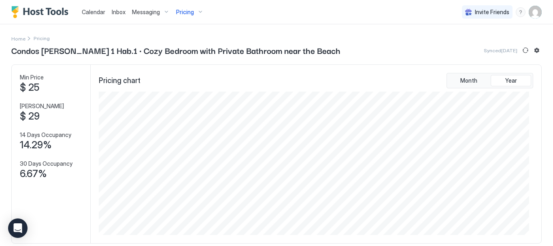
scroll to position [121, 0]
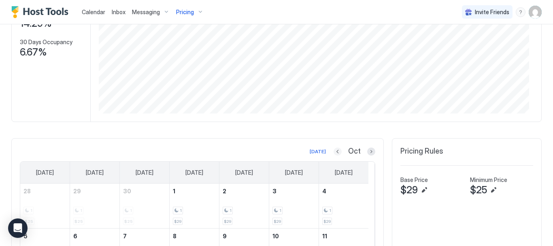
click at [334, 154] on button "Previous month" at bounding box center [338, 151] width 8 height 8
click at [334, 153] on button "Previous month" at bounding box center [338, 151] width 8 height 8
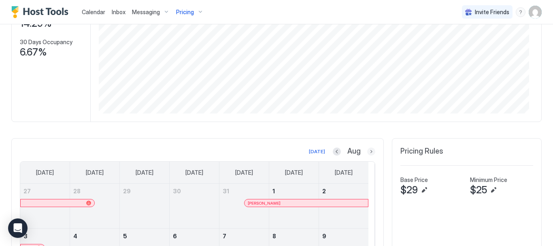
click at [367, 152] on button "Next month" at bounding box center [371, 151] width 8 height 8
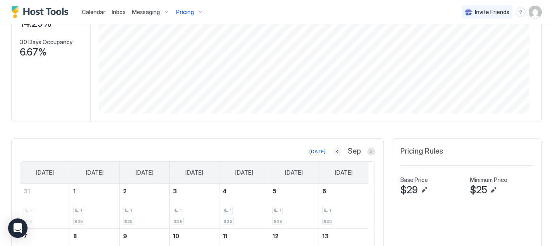
click at [333, 150] on button "Previous month" at bounding box center [337, 151] width 8 height 8
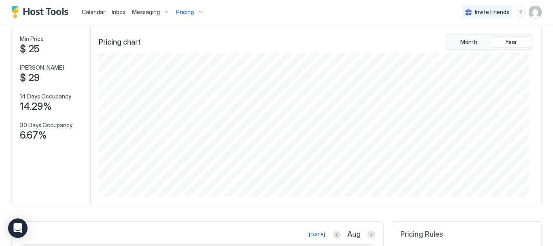
scroll to position [243, 0]
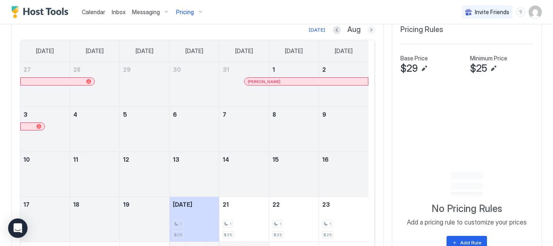
click at [368, 30] on button "Next month" at bounding box center [371, 30] width 8 height 8
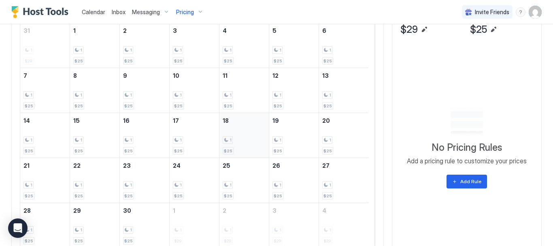
scroll to position [113, 0]
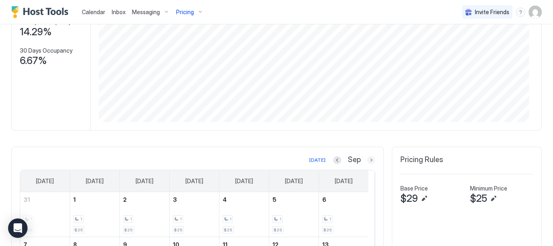
click at [367, 158] on button "Next month" at bounding box center [371, 160] width 8 height 8
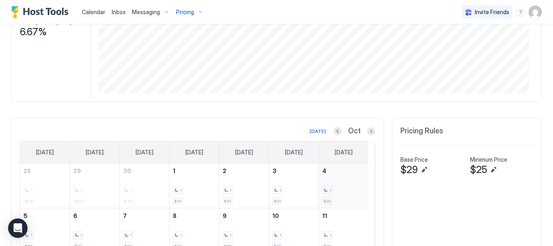
scroll to position [153, 0]
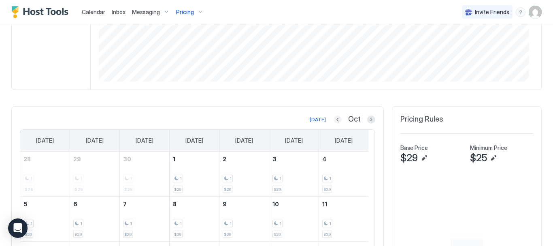
click at [334, 118] on button "Previous month" at bounding box center [338, 119] width 8 height 8
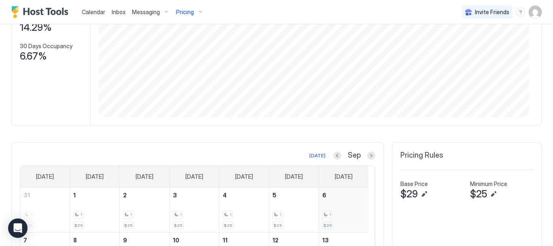
scroll to position [113, 0]
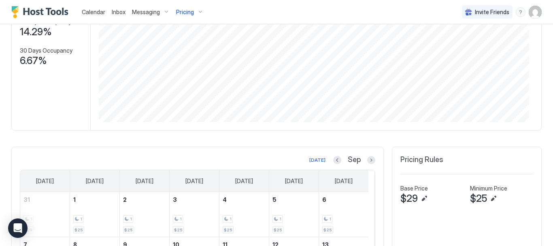
click at [367, 158] on button "Next month" at bounding box center [371, 160] width 8 height 8
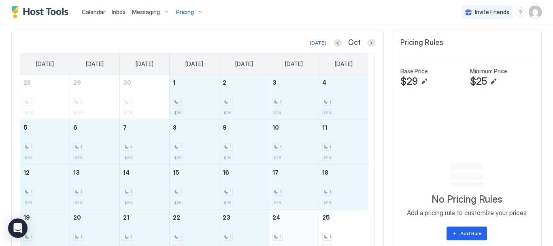
scroll to position [275, 0]
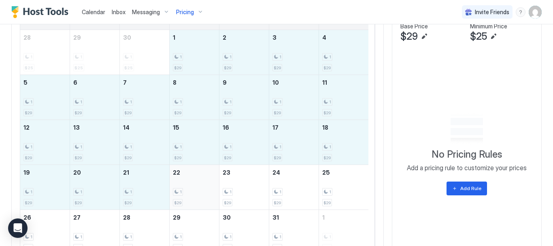
drag, startPoint x: 178, startPoint y: 130, endPoint x: 181, endPoint y: 183, distance: 52.8
click at [181, 183] on tbody "28 1 $25 29 1 $25 30 1 $25 1 1 $29 2 1 $29 3 1 $29 4 1 $29 5 1 $29 6 1 $29 7 1 …" at bounding box center [194, 142] width 348 height 224
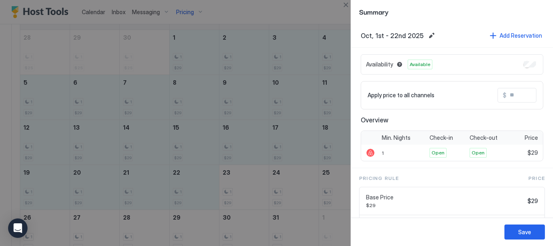
click at [506, 94] on input "Input Field" at bounding box center [538, 95] width 65 height 14
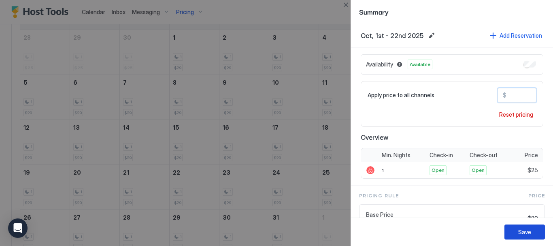
type input "**"
click at [534, 238] on button "Save" at bounding box center [524, 231] width 40 height 15
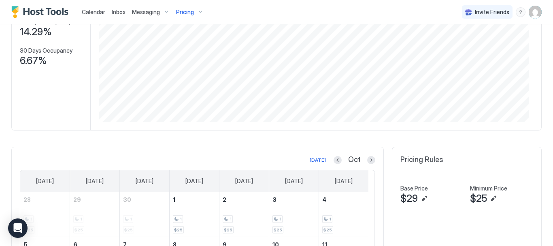
scroll to position [0, 0]
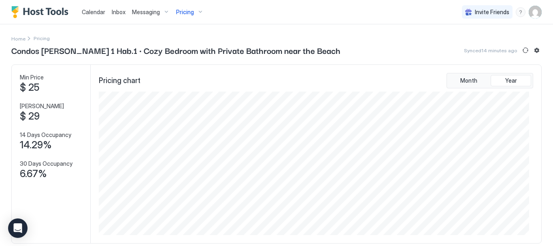
click at [199, 12] on div "Pricing" at bounding box center [190, 12] width 34 height 14
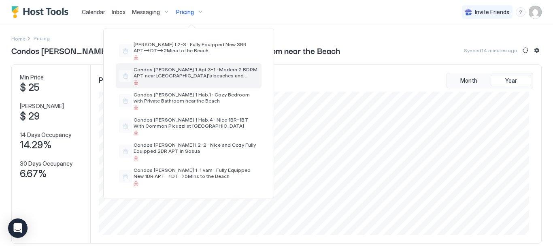
scroll to position [162, 0]
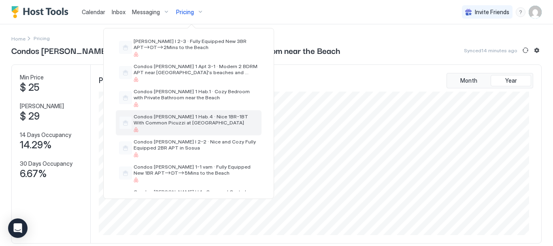
click at [188, 116] on span "Condos [PERSON_NAME] 1 Hab.4 · Nice 1BR-1BT With Common Picuzzi at [GEOGRAPHIC_…" at bounding box center [196, 119] width 125 height 12
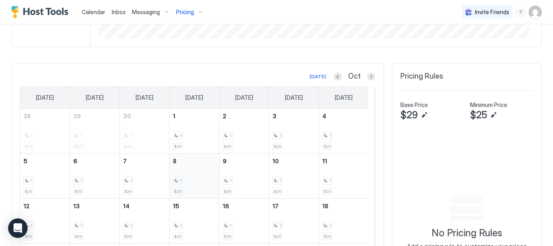
scroll to position [202, 0]
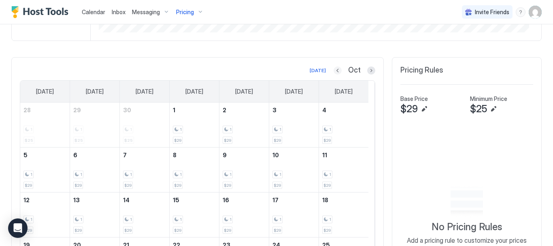
click at [334, 73] on button "Previous month" at bounding box center [338, 70] width 8 height 8
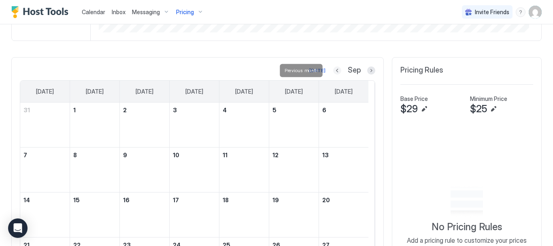
click at [334, 73] on button "Previous month" at bounding box center [337, 70] width 8 height 8
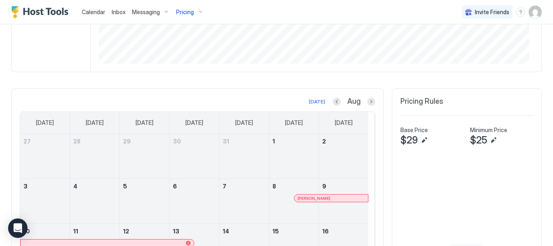
scroll to position [158, 0]
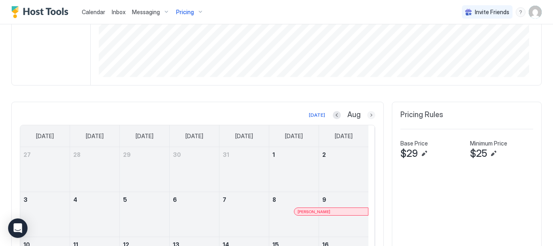
click at [367, 116] on button "Next month" at bounding box center [371, 115] width 8 height 8
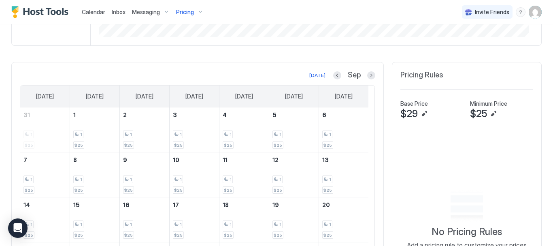
scroll to position [194, 0]
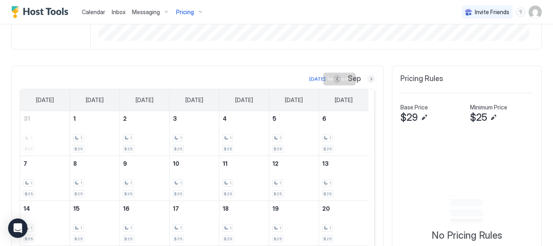
click at [368, 77] on button "Next month" at bounding box center [371, 79] width 8 height 8
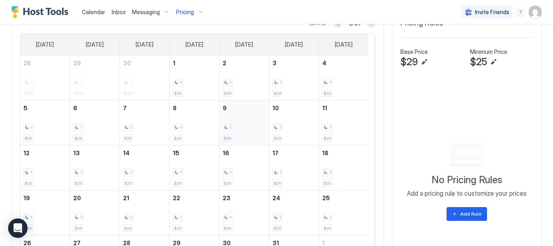
scroll to position [275, 0]
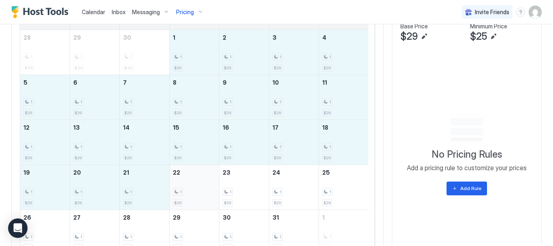
drag, startPoint x: 184, startPoint y: 57, endPoint x: 189, endPoint y: 181, distance: 124.0
click at [189, 181] on tbody "28 1 $25 29 1 $25 30 1 $25 1 1 $29 2 1 $29 3 1 $29 4 1 $29 5 1 $29 6 1 $29 7 1 …" at bounding box center [194, 142] width 348 height 224
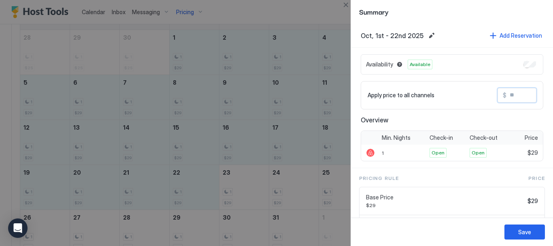
click at [510, 94] on input "Input Field" at bounding box center [538, 95] width 65 height 14
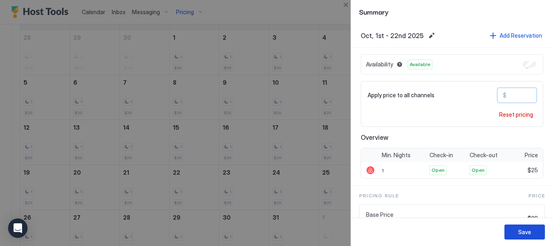
type input "**"
click at [525, 231] on div "Save" at bounding box center [524, 232] width 13 height 9
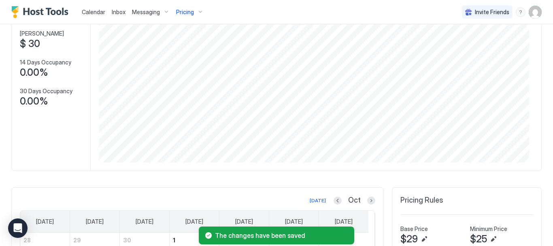
scroll to position [0, 0]
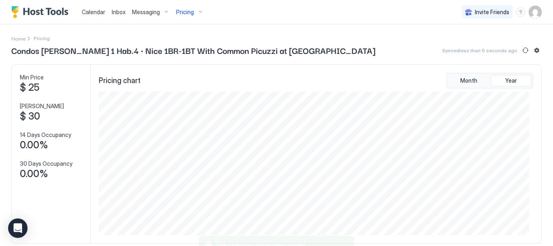
click at [198, 11] on div "Pricing" at bounding box center [190, 12] width 34 height 14
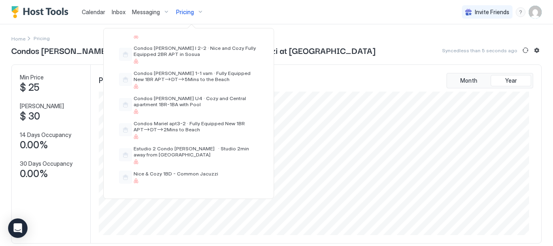
scroll to position [251, 0]
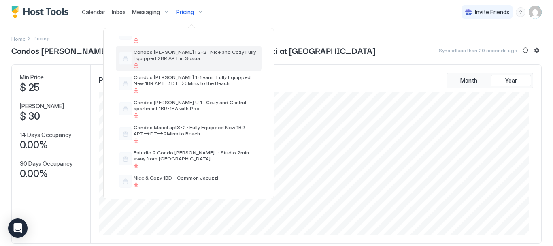
click at [204, 55] on span "Condos [PERSON_NAME] I 2-2 · Nice and Cozy Fully Equipped 2BR APT in Sosua" at bounding box center [196, 55] width 125 height 12
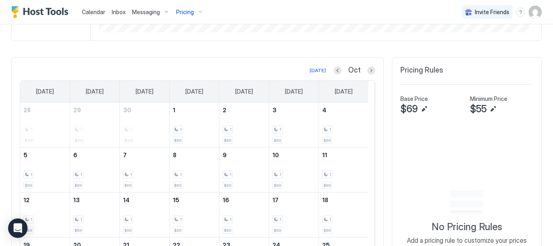
scroll to position [243, 0]
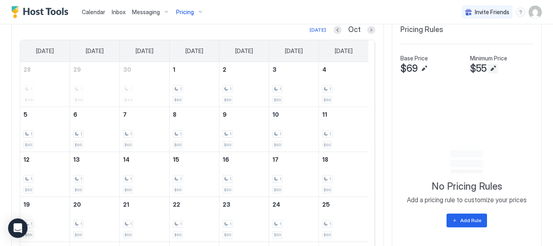
click at [489, 67] on button "Edit" at bounding box center [493, 69] width 10 height 10
type input "**"
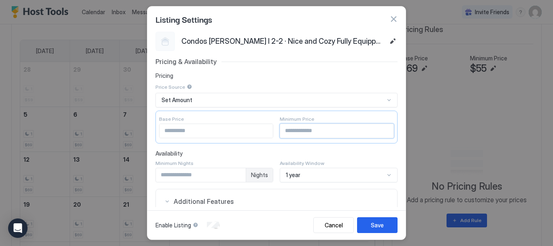
drag, startPoint x: 306, startPoint y: 136, endPoint x: 258, endPoint y: 129, distance: 48.3
click at [258, 129] on div "Base Price ** Minimum Price **" at bounding box center [276, 127] width 242 height 33
type input "**"
click at [377, 221] on div "Save" at bounding box center [377, 225] width 13 height 9
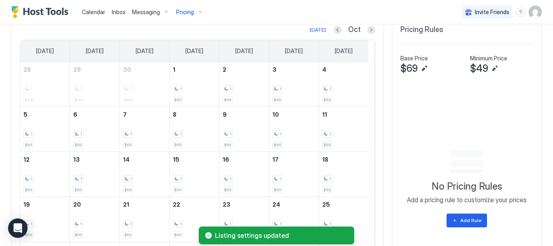
click at [419, 64] on button "Edit" at bounding box center [424, 69] width 10 height 10
type input "**"
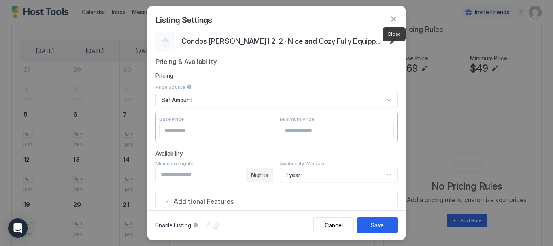
click at [396, 19] on button "button" at bounding box center [393, 19] width 8 height 8
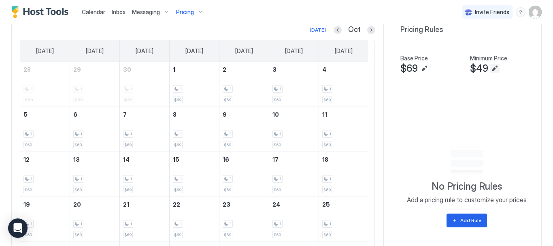
click at [490, 70] on button "Edit" at bounding box center [495, 69] width 10 height 10
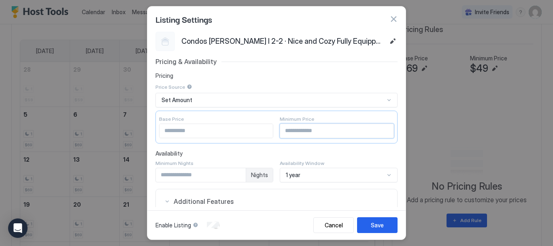
drag, startPoint x: 308, startPoint y: 128, endPoint x: 248, endPoint y: 121, distance: 61.1
click at [251, 122] on div "Base Price ** Minimum Price **" at bounding box center [276, 127] width 242 height 33
type input "**"
click at [391, 218] on button "Save" at bounding box center [377, 225] width 40 height 16
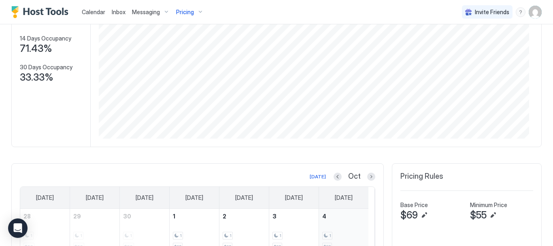
scroll to position [121, 0]
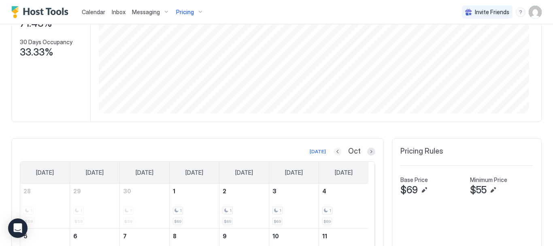
click at [334, 152] on button "Previous month" at bounding box center [338, 151] width 8 height 8
click at [333, 152] on button "Previous month" at bounding box center [337, 151] width 8 height 8
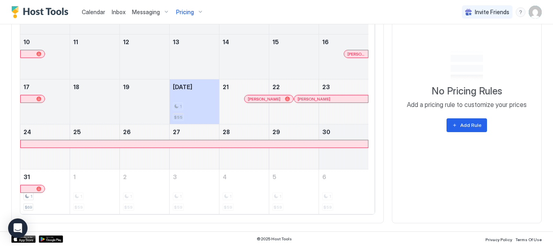
scroll to position [239, 0]
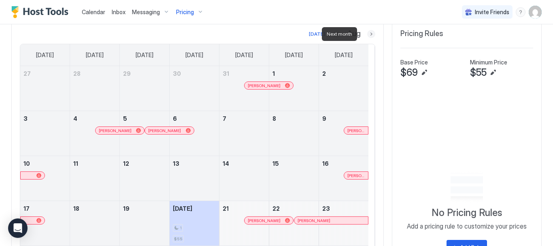
click at [367, 32] on button "Next month" at bounding box center [371, 34] width 8 height 8
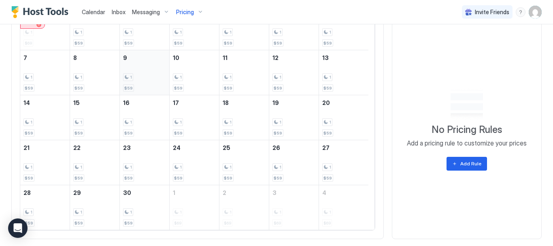
scroll to position [315, 0]
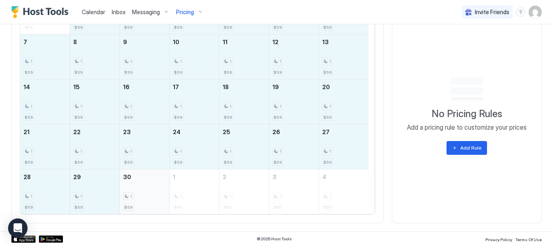
drag, startPoint x: 93, startPoint y: 25, endPoint x: 139, endPoint y: 188, distance: 169.0
click at [139, 188] on tbody "31 1 $69 1 1 $59 2 1 $59 3 1 $59 4 1 $59 5 1 $59 6 1 $59 7 1 $59 8 1 $59 9 1 $5…" at bounding box center [194, 101] width 348 height 224
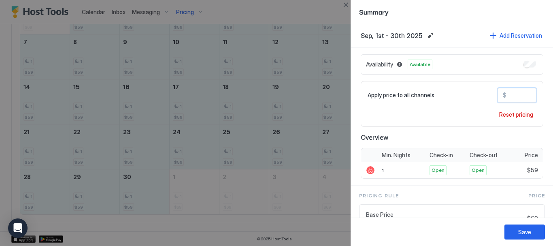
click at [515, 91] on input "**" at bounding box center [538, 95] width 65 height 14
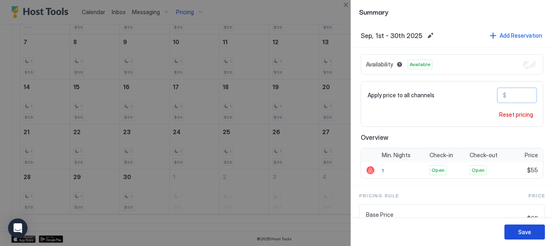
type input "**"
click at [515, 237] on button "Save" at bounding box center [524, 231] width 40 height 15
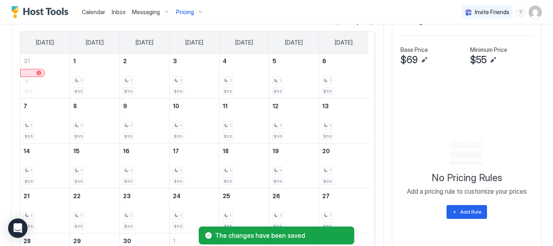
scroll to position [194, 0]
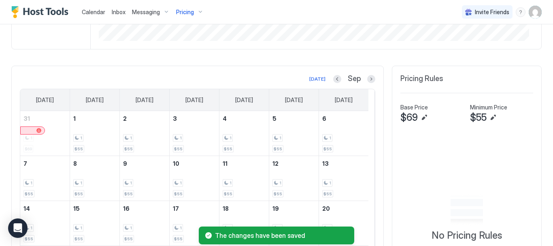
click at [367, 82] on button "Next month" at bounding box center [371, 79] width 8 height 8
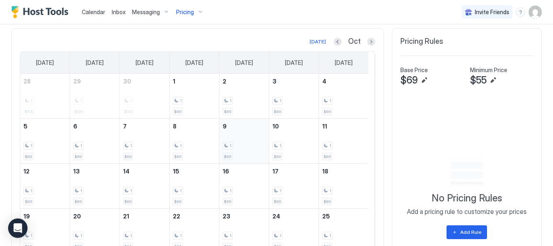
scroll to position [234, 0]
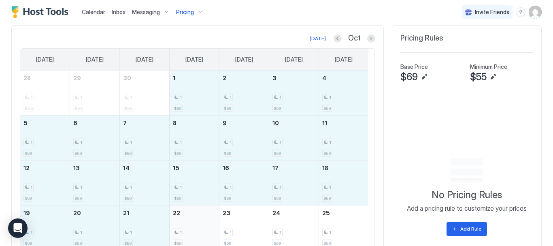
drag, startPoint x: 199, startPoint y: 100, endPoint x: 185, endPoint y: 222, distance: 123.5
click at [185, 222] on tbody "28 1 $55 29 1 $55 30 1 $55 1 1 $69 2 1 $69 3 1 $69 4 1 $69 5 1 $69 6 1 $69 7 1 …" at bounding box center [194, 182] width 348 height 224
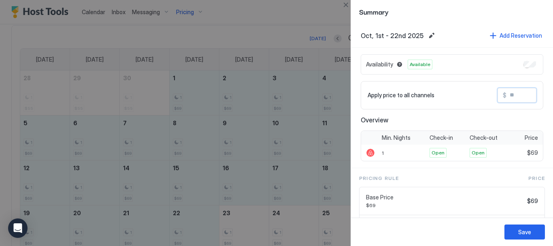
click at [515, 91] on input "Input Field" at bounding box center [538, 95] width 65 height 14
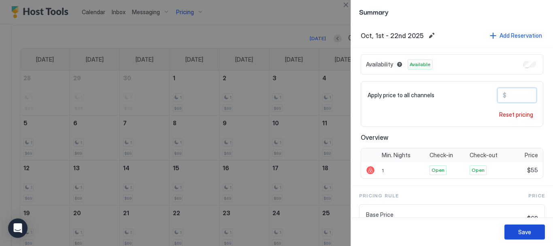
type input "**"
click at [534, 231] on button "Save" at bounding box center [524, 231] width 40 height 15
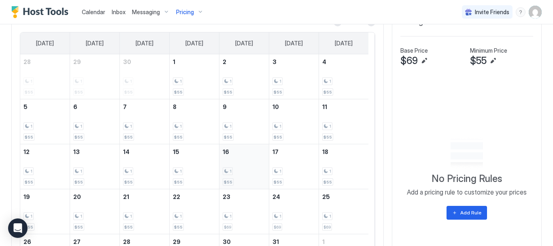
scroll to position [275, 0]
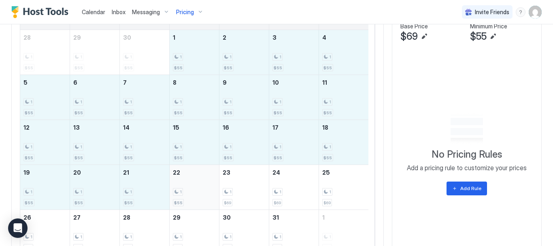
drag, startPoint x: 177, startPoint y: 53, endPoint x: 207, endPoint y: 185, distance: 135.0
click at [207, 185] on tbody "28 1 $55 29 1 $55 30 1 $55 1 1 $55 2 1 $55 3 1 $55 4 1 $55 5 1 $55 6 1 $55 7 1 …" at bounding box center [194, 142] width 348 height 224
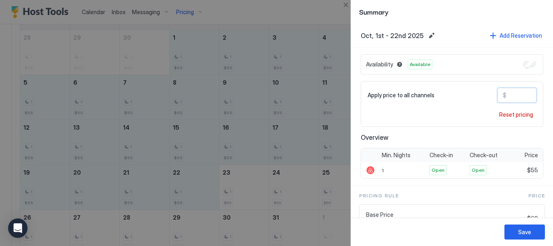
drag, startPoint x: 510, startPoint y: 97, endPoint x: 472, endPoint y: 89, distance: 39.2
click at [472, 89] on div "Apply price to all channels $ **" at bounding box center [452, 95] width 169 height 15
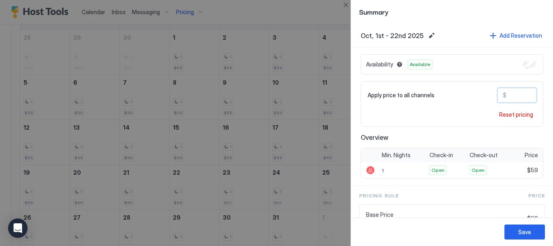
type input "**"
click at [522, 232] on div "Save" at bounding box center [524, 232] width 13 height 9
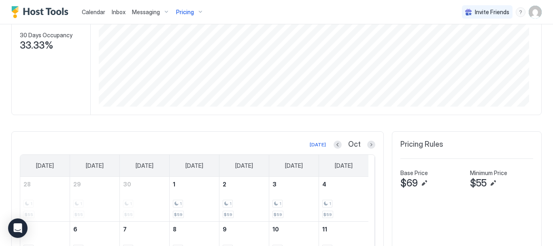
scroll to position [121, 0]
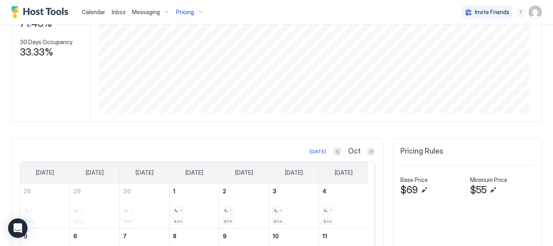
click at [334, 149] on div at bounding box center [338, 151] width 8 height 8
click at [334, 153] on button "Previous month" at bounding box center [338, 151] width 8 height 8
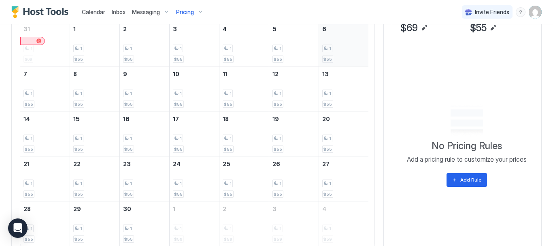
scroll to position [243, 0]
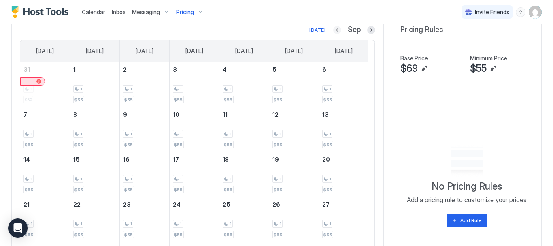
click at [334, 30] on button "Previous month" at bounding box center [337, 30] width 8 height 8
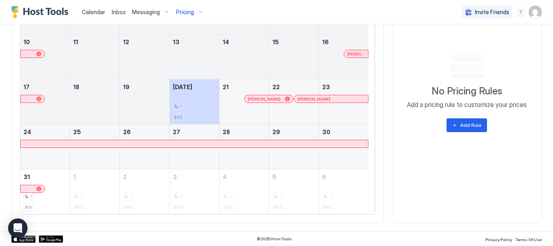
scroll to position [239, 0]
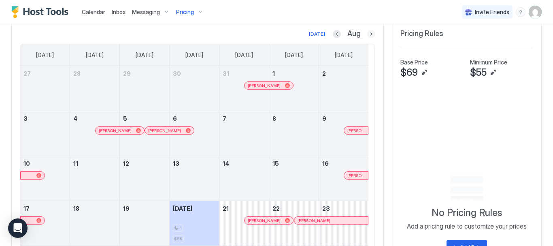
click at [367, 32] on button "Next month" at bounding box center [371, 34] width 8 height 8
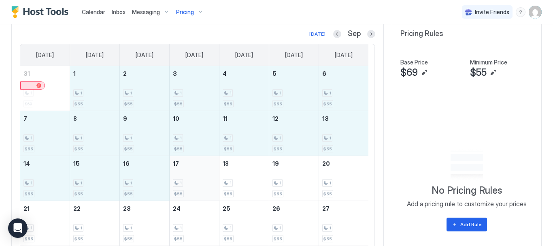
drag, startPoint x: 102, startPoint y: 83, endPoint x: 199, endPoint y: 185, distance: 141.2
click at [199, 185] on tbody "31 1 $69 1 1 $55 2 1 $55 3 1 $55 4 1 $55 5 1 $55 6 1 $55 7 1 $55 8 1 $55 9 1 $5…" at bounding box center [194, 178] width 348 height 224
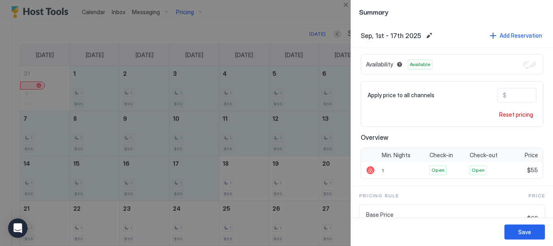
click at [223, 29] on div at bounding box center [276, 123] width 553 height 246
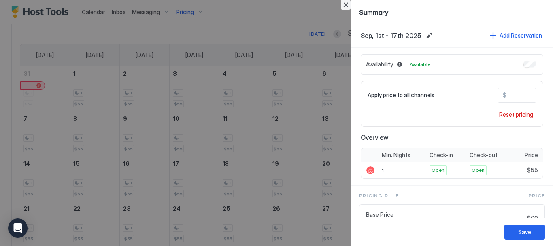
click at [345, 4] on button "Close" at bounding box center [346, 5] width 10 height 10
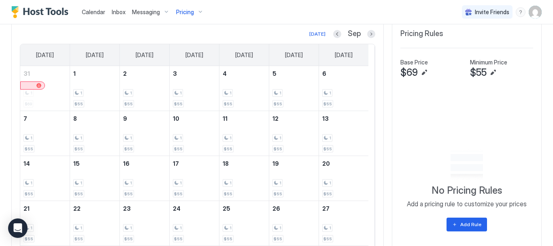
click at [198, 9] on div "Pricing" at bounding box center [190, 12] width 34 height 14
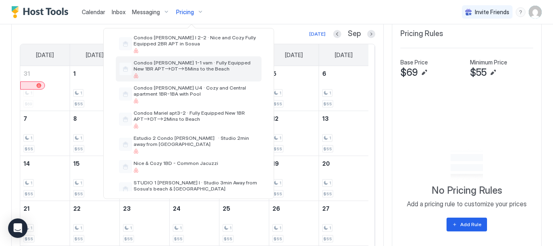
scroll to position [283, 0]
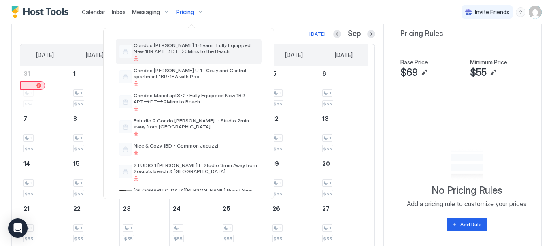
click at [219, 50] on span "Condos [PERSON_NAME] 1-1 vam · Fully Equipped New 1BR APT–>DT–>5Mins to the Bea…" at bounding box center [196, 48] width 125 height 12
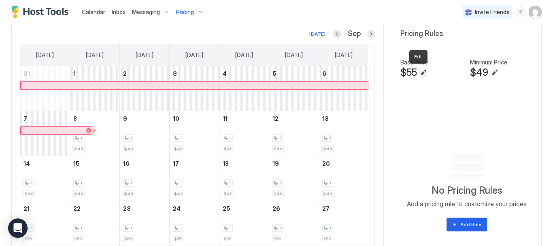
click at [419, 73] on button "Edit" at bounding box center [424, 73] width 10 height 10
type input "**"
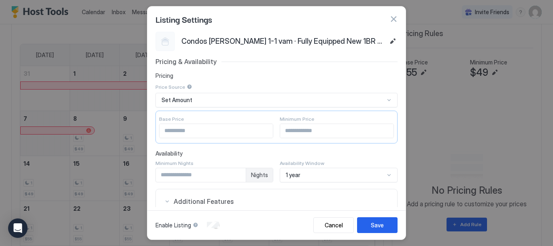
click at [189, 129] on input "**" at bounding box center [215, 131] width 113 height 14
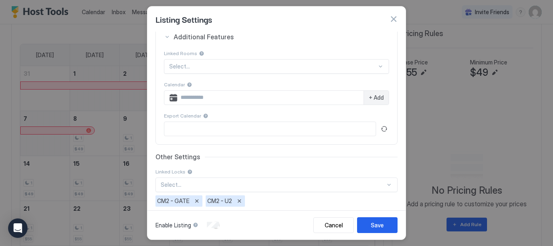
scroll to position [187, 0]
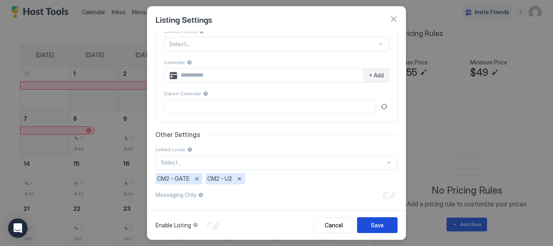
type input "**"
click at [379, 224] on div "Save" at bounding box center [377, 225] width 13 height 9
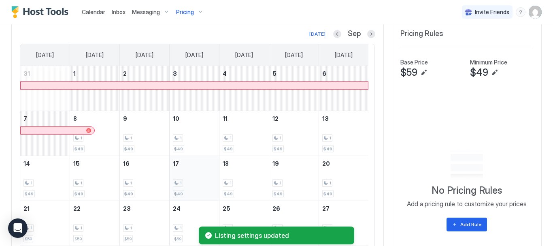
scroll to position [315, 0]
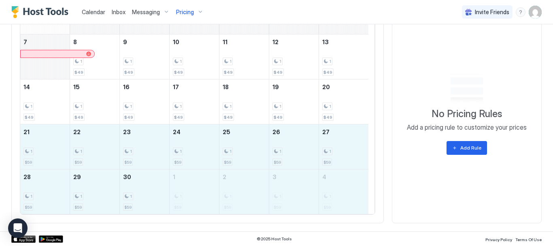
drag, startPoint x: 49, startPoint y: 149, endPoint x: 343, endPoint y: 196, distance: 298.4
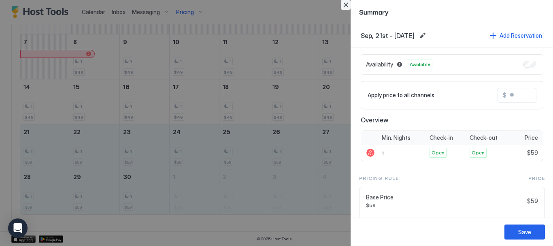
click at [348, 4] on button "Close" at bounding box center [346, 5] width 10 height 10
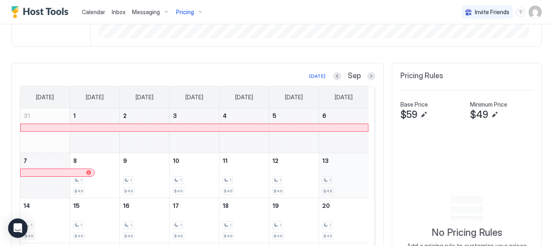
scroll to position [194, 0]
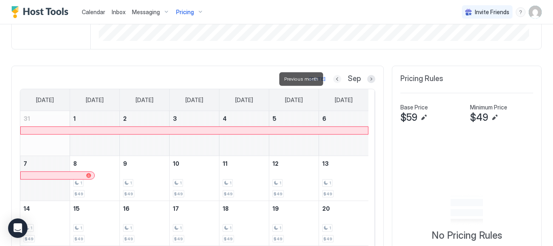
click at [333, 77] on button "Previous month" at bounding box center [337, 79] width 8 height 8
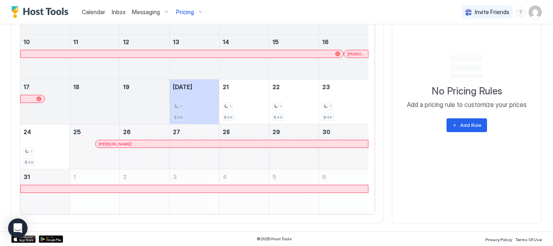
scroll to position [198, 0]
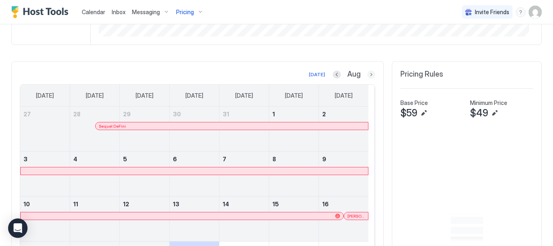
click at [368, 75] on button "Next month" at bounding box center [371, 74] width 8 height 8
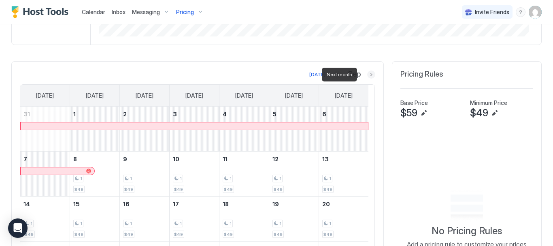
click at [368, 75] on button "Next month" at bounding box center [371, 74] width 8 height 8
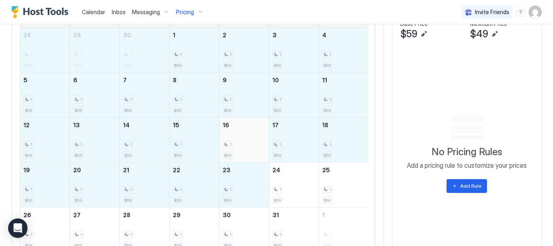
scroll to position [315, 0]
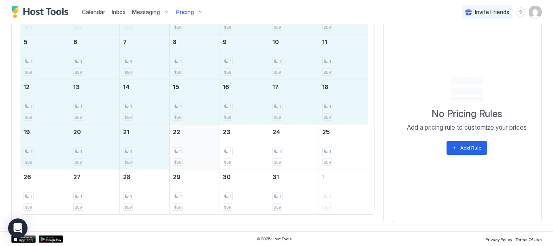
drag, startPoint x: 55, startPoint y: 125, endPoint x: 194, endPoint y: 138, distance: 139.5
click at [194, 138] on tbody "28 1 $59 29 1 $59 30 1 $59 1 1 $59 2 1 $59 3 1 $59 4 1 $59 5 1 $59 6 1 $59 7 1 …" at bounding box center [194, 101] width 348 height 224
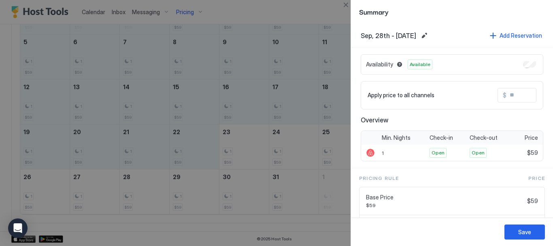
click at [510, 93] on input "Input Field" at bounding box center [538, 95] width 65 height 14
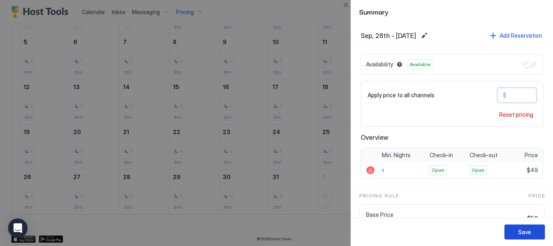
type input "**"
click at [517, 228] on button "Save" at bounding box center [524, 231] width 40 height 15
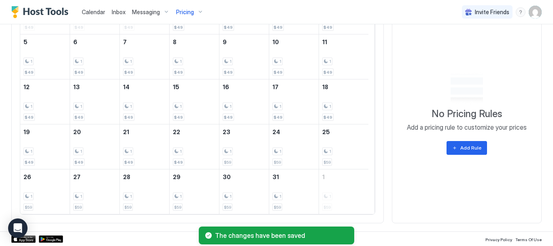
scroll to position [0, 0]
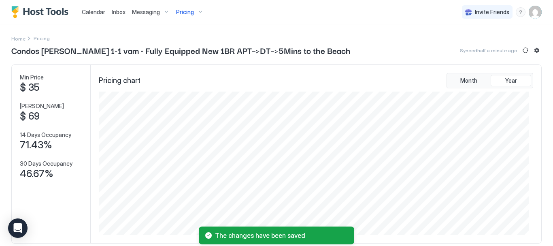
click at [168, 10] on div "Messaging" at bounding box center [151, 12] width 44 height 14
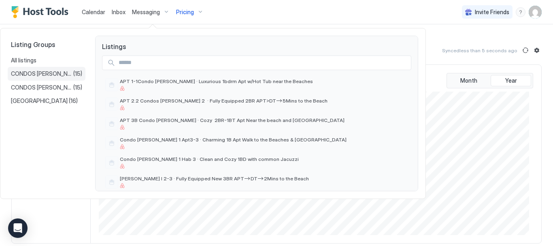
click at [57, 76] on span "CONDOS [PERSON_NAME] 1" at bounding box center [42, 73] width 62 height 7
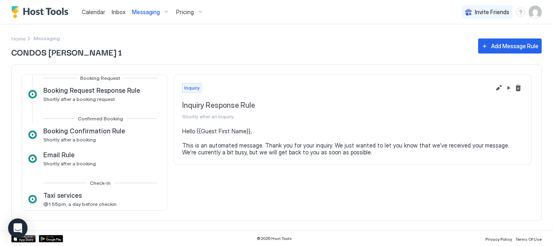
scroll to position [81, 0]
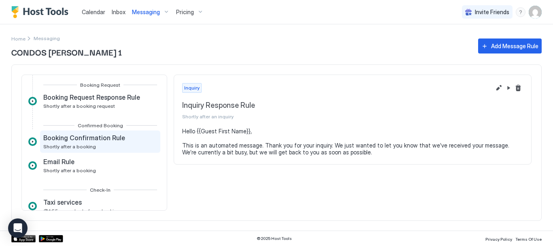
click at [105, 141] on span "Booking Confirmation Rule" at bounding box center [84, 138] width 82 height 8
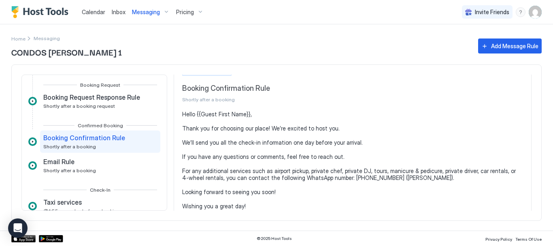
scroll to position [25, 0]
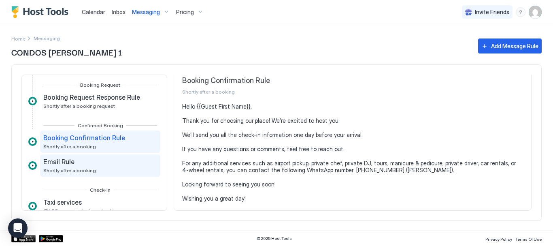
click at [78, 164] on div "Email Rule" at bounding box center [69, 161] width 53 height 8
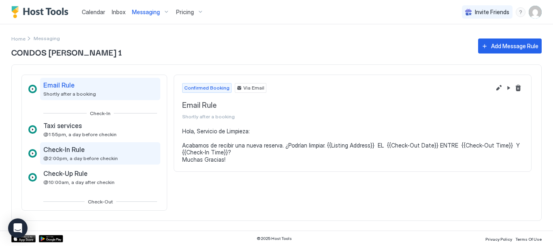
scroll to position [162, 0]
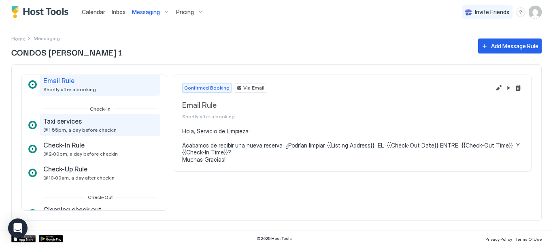
click at [88, 131] on span "@1:55pm, a day before checkin" at bounding box center [79, 130] width 73 height 6
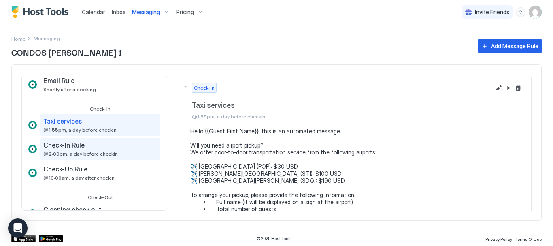
click at [82, 152] on span "@2:00pm, a day before checkin" at bounding box center [80, 154] width 74 height 6
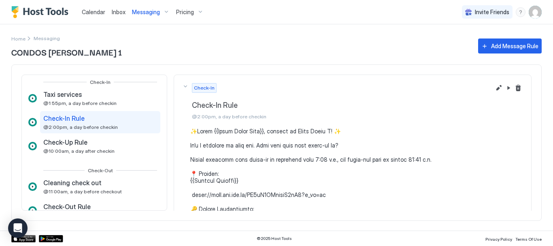
scroll to position [202, 0]
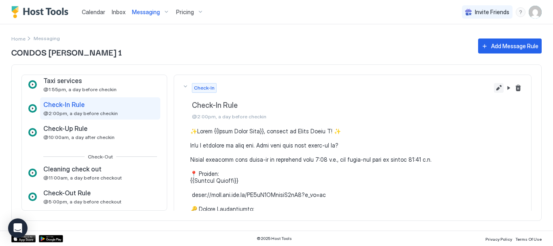
click at [494, 85] on button "Edit message rule" at bounding box center [499, 88] width 10 height 10
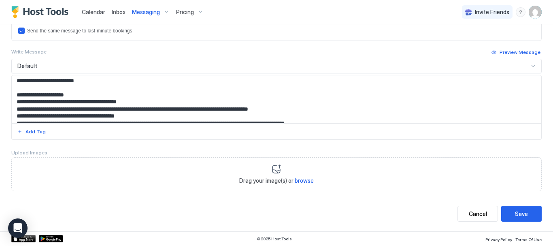
scroll to position [364, 0]
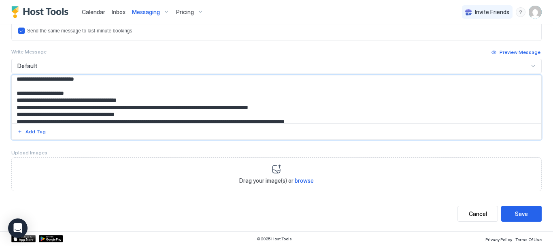
click at [31, 100] on textarea "Input Field" at bounding box center [273, 99] width 523 height 48
click at [34, 99] on textarea "Input Field" at bounding box center [273, 99] width 523 height 48
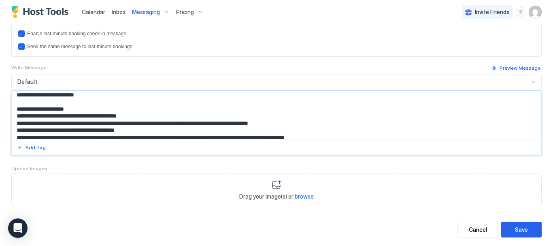
scroll to position [255, 0]
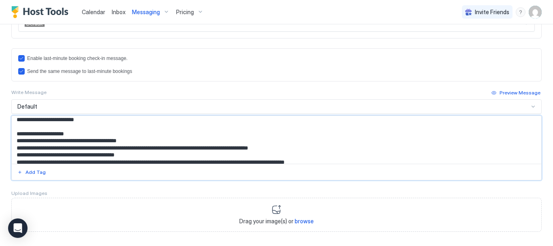
click at [70, 134] on textarea "Input Field" at bounding box center [273, 140] width 523 height 48
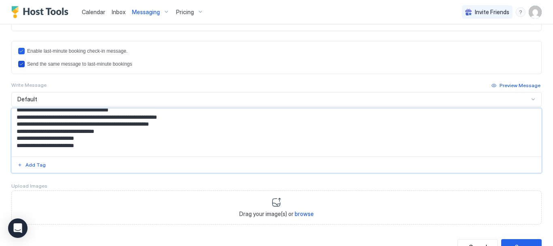
scroll to position [296, 0]
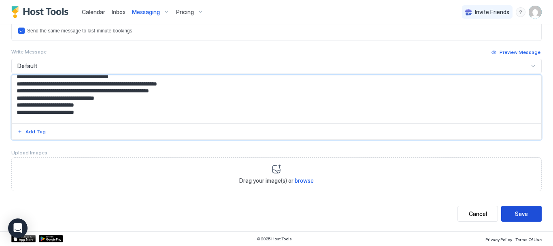
type textarea "**********"
click at [529, 211] on button "Save" at bounding box center [521, 214] width 40 height 16
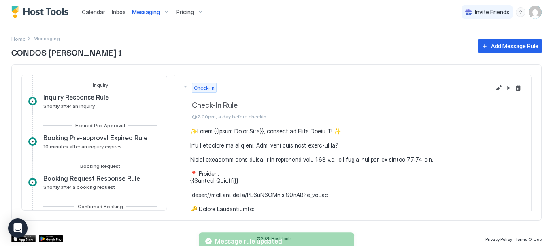
scroll to position [168, 0]
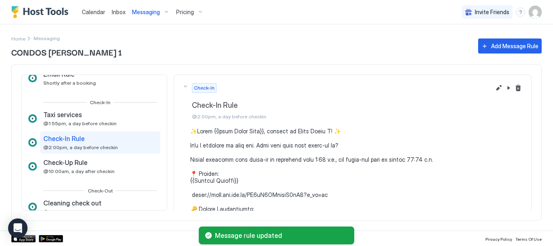
click at [166, 12] on div "Messaging" at bounding box center [151, 12] width 44 height 14
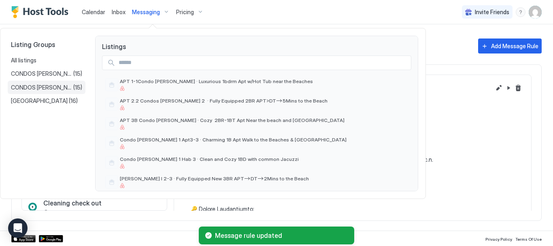
click at [57, 89] on span "CONDOS [PERSON_NAME] 2" at bounding box center [42, 87] width 62 height 7
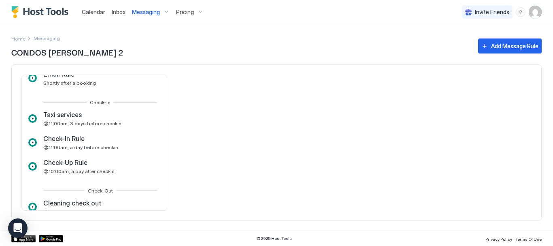
scroll to position [209, 0]
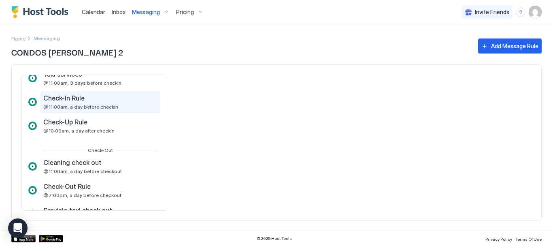
click at [95, 104] on span "@11:00am, a day before checkin" at bounding box center [80, 107] width 75 height 6
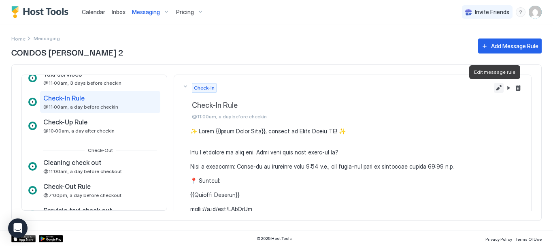
click at [494, 85] on button "Edit message rule" at bounding box center [499, 88] width 10 height 10
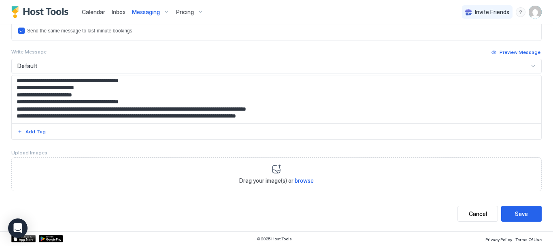
scroll to position [364, 0]
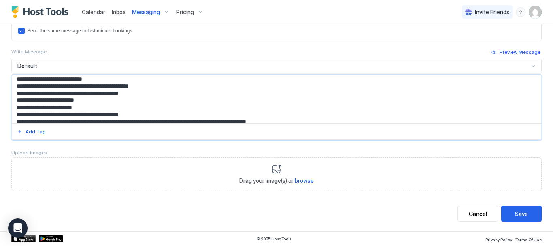
click at [164, 93] on textarea "Input Field" at bounding box center [273, 99] width 523 height 48
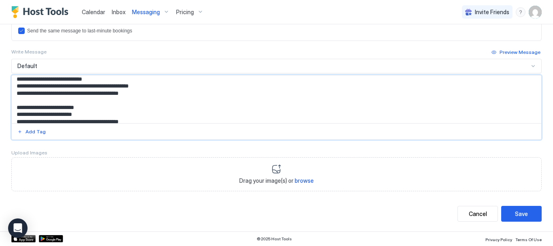
scroll to position [386, 0]
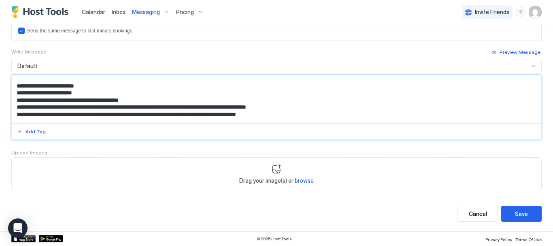
click at [106, 92] on textarea "Input Field" at bounding box center [273, 99] width 523 height 48
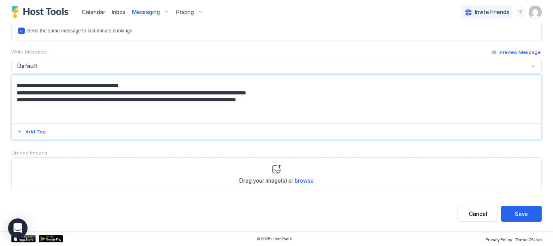
scroll to position [407, 0]
click at [51, 93] on textarea "Input Field" at bounding box center [273, 99] width 523 height 48
type textarea "**********"
click at [518, 209] on div "Save" at bounding box center [521, 213] width 13 height 9
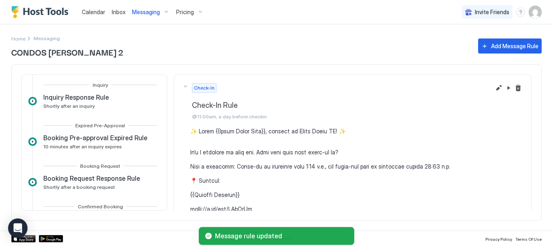
scroll to position [168, 0]
